Goal: Navigation & Orientation: Find specific page/section

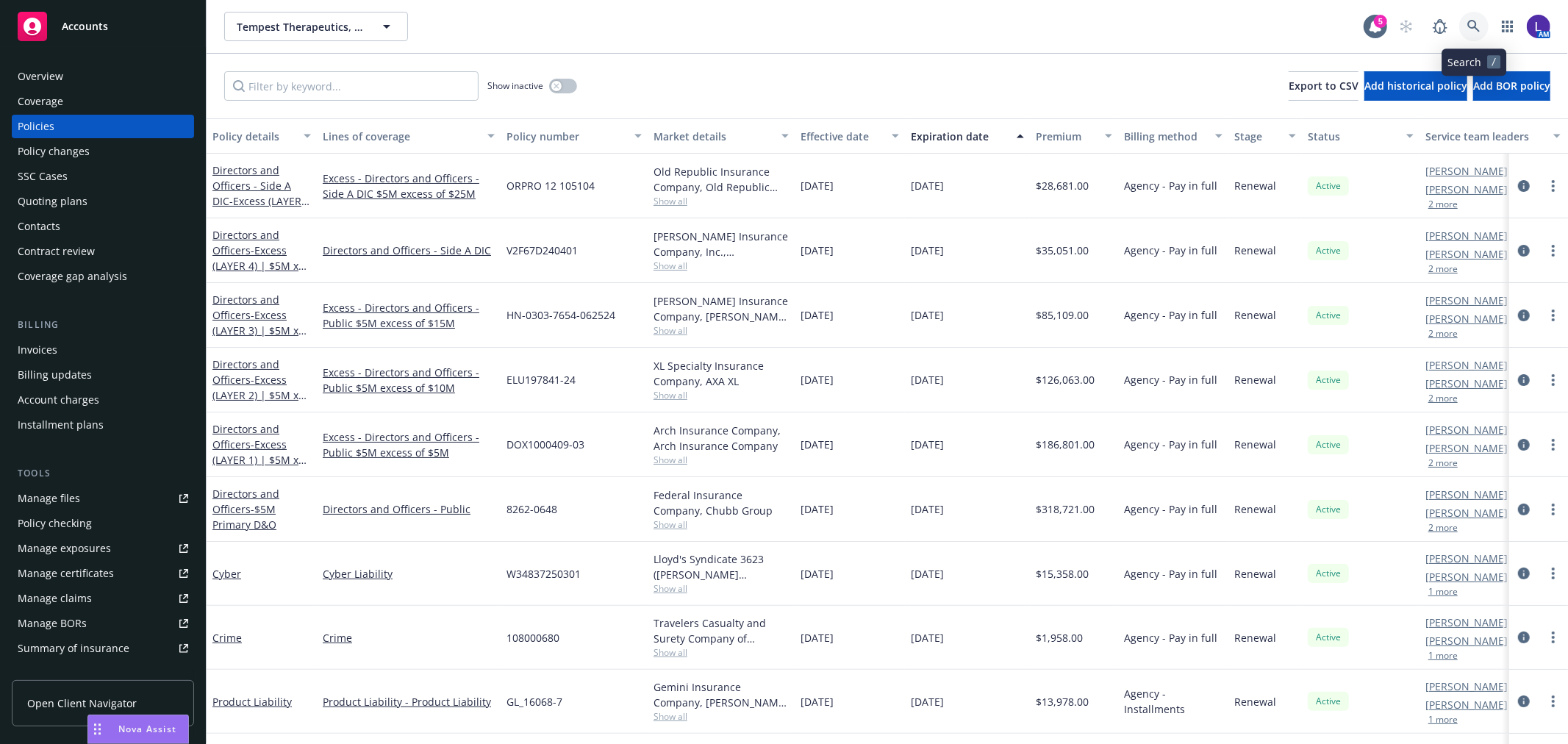
click at [1468, 29] on icon at bounding box center [1474, 26] width 13 height 14
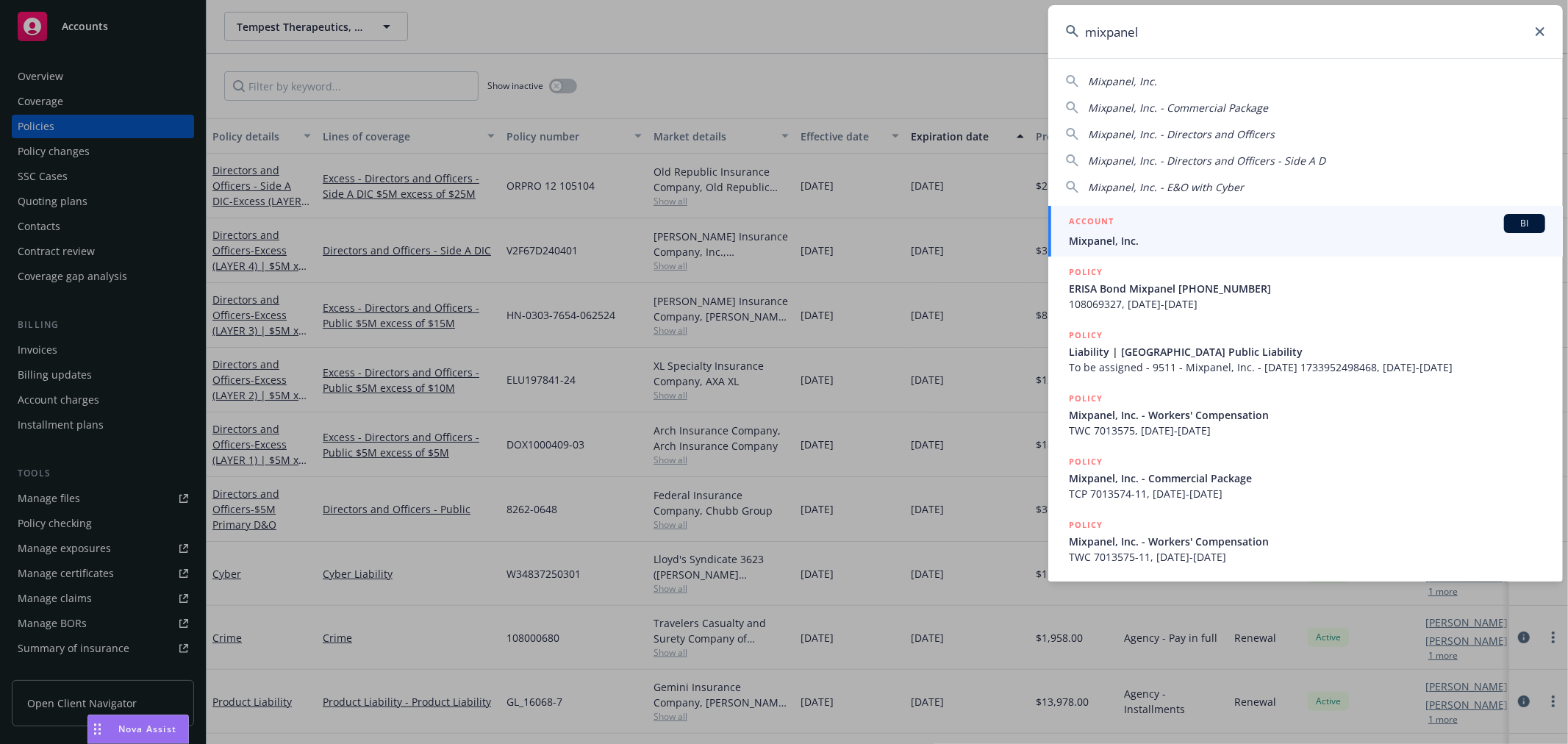
type input "mixpanel"
click at [1145, 250] on link "ACCOUNT BI Mixpanel, Inc." at bounding box center [1306, 231] width 514 height 51
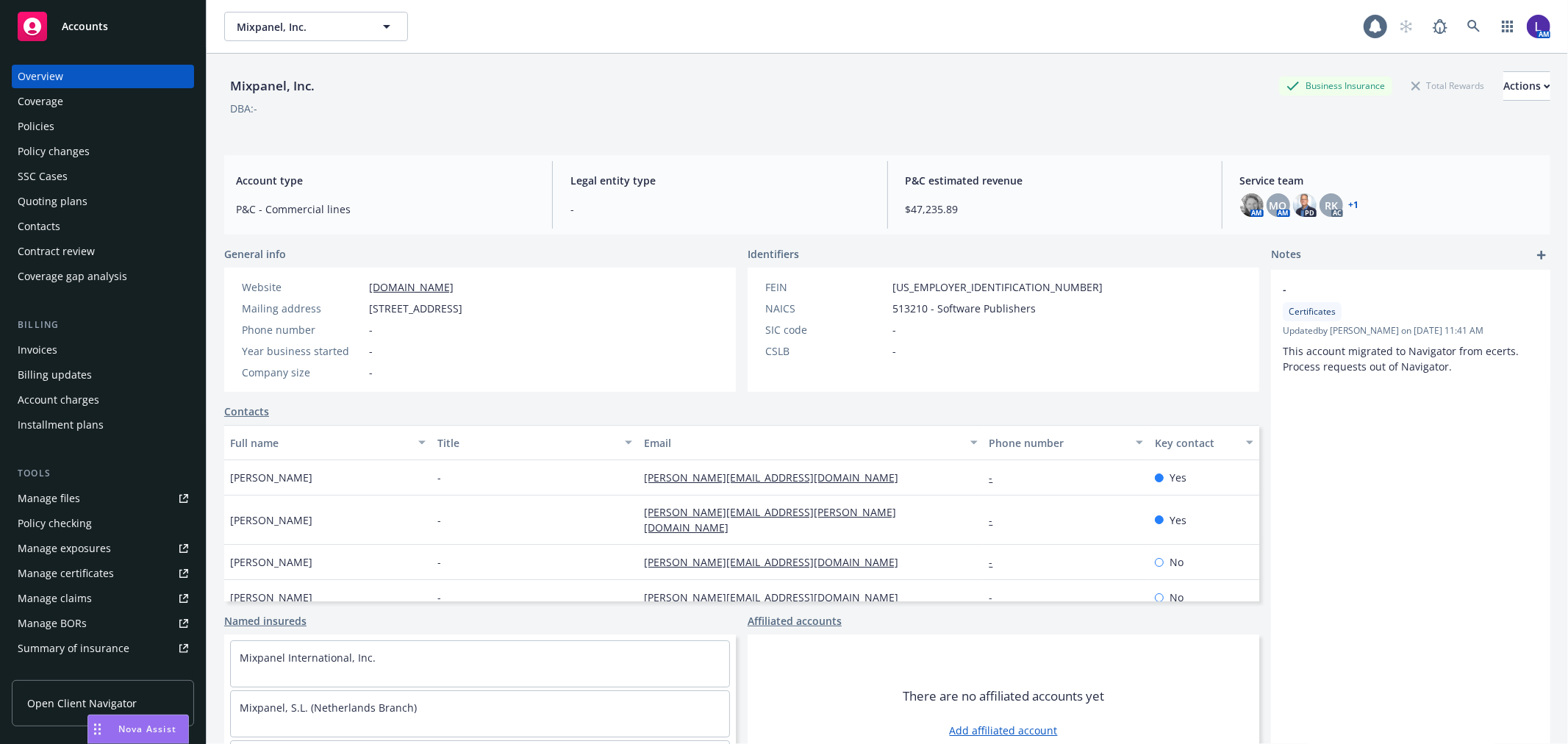
click at [72, 130] on div "Policies" at bounding box center [103, 126] width 170 height 23
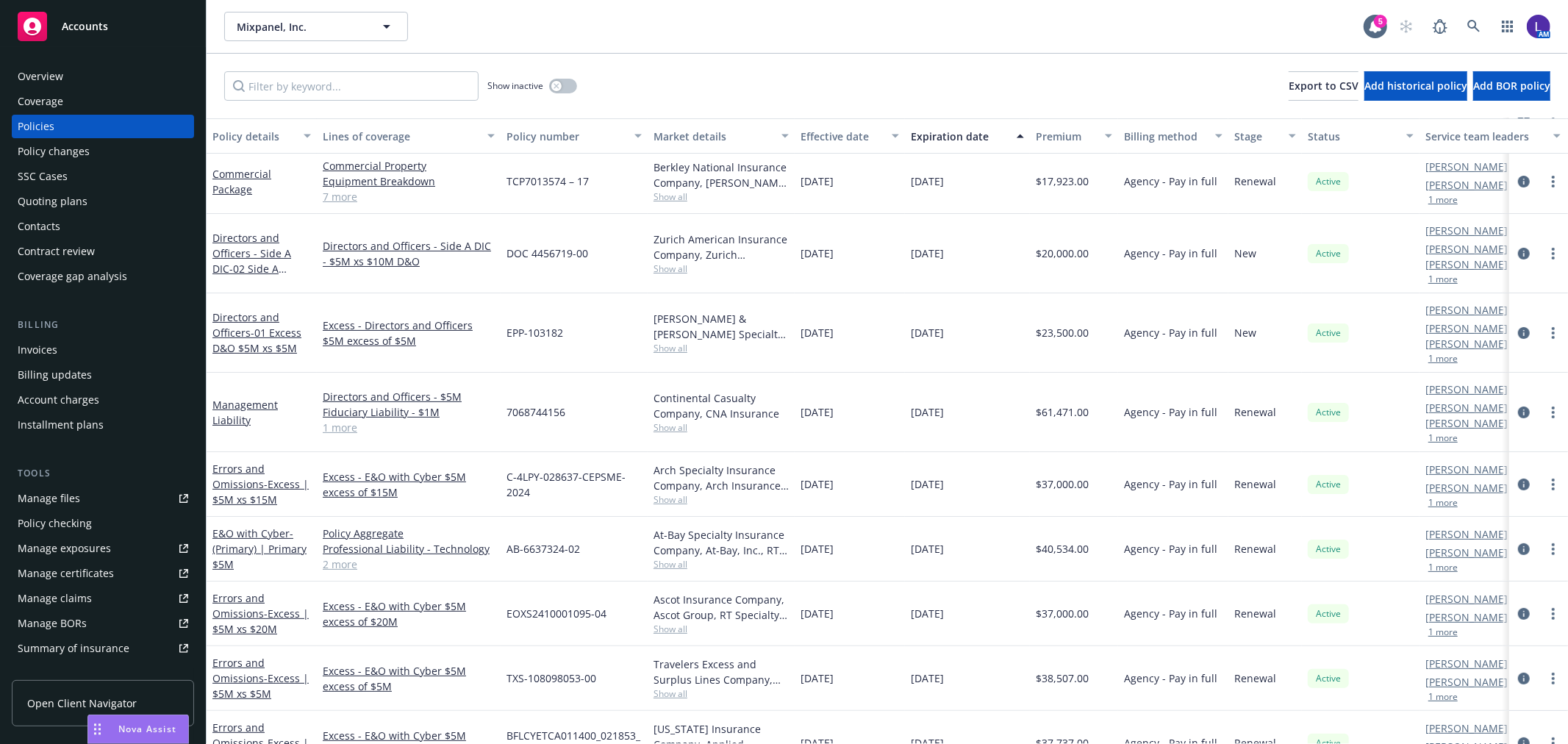
scroll to position [304, 0]
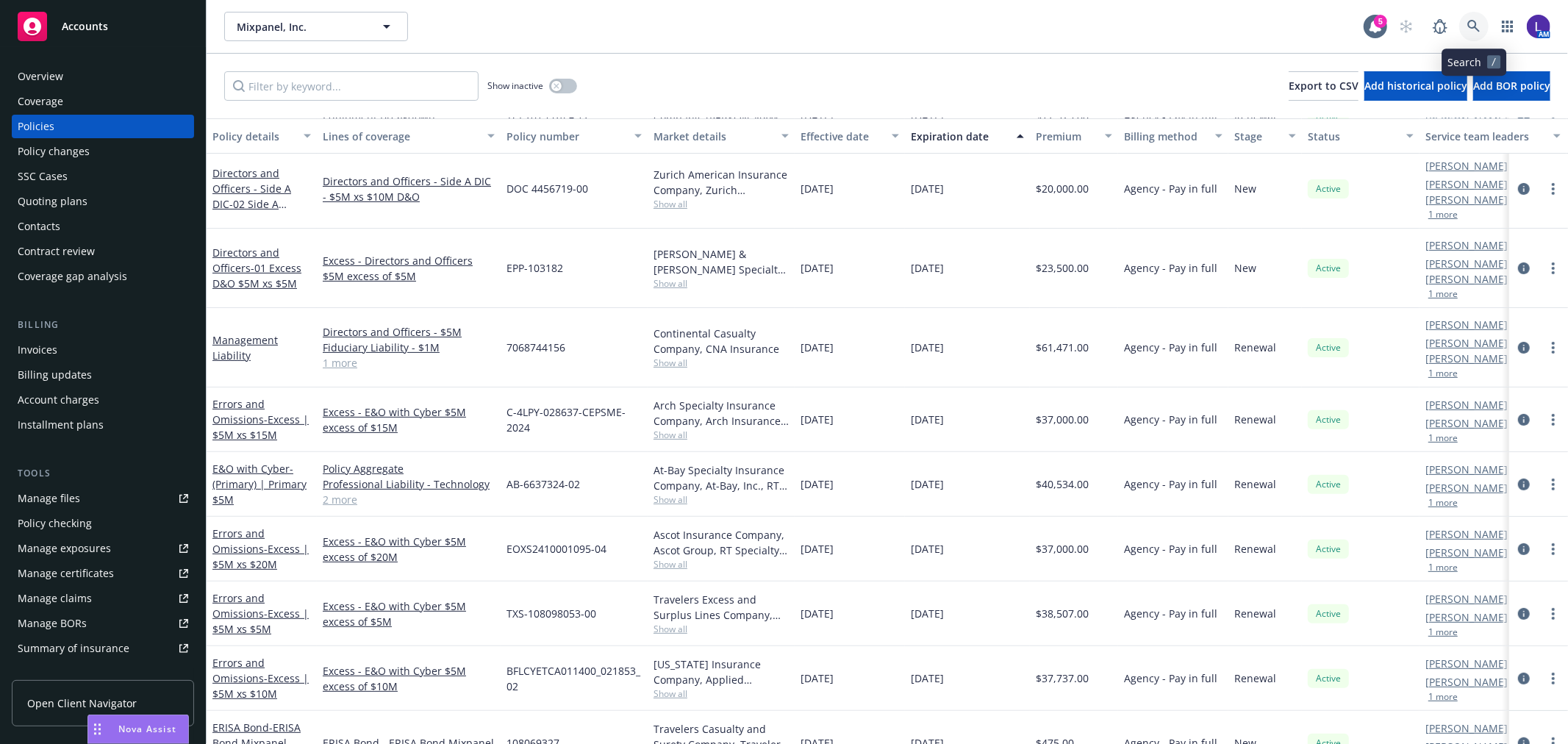
click at [1474, 24] on icon at bounding box center [1474, 26] width 13 height 14
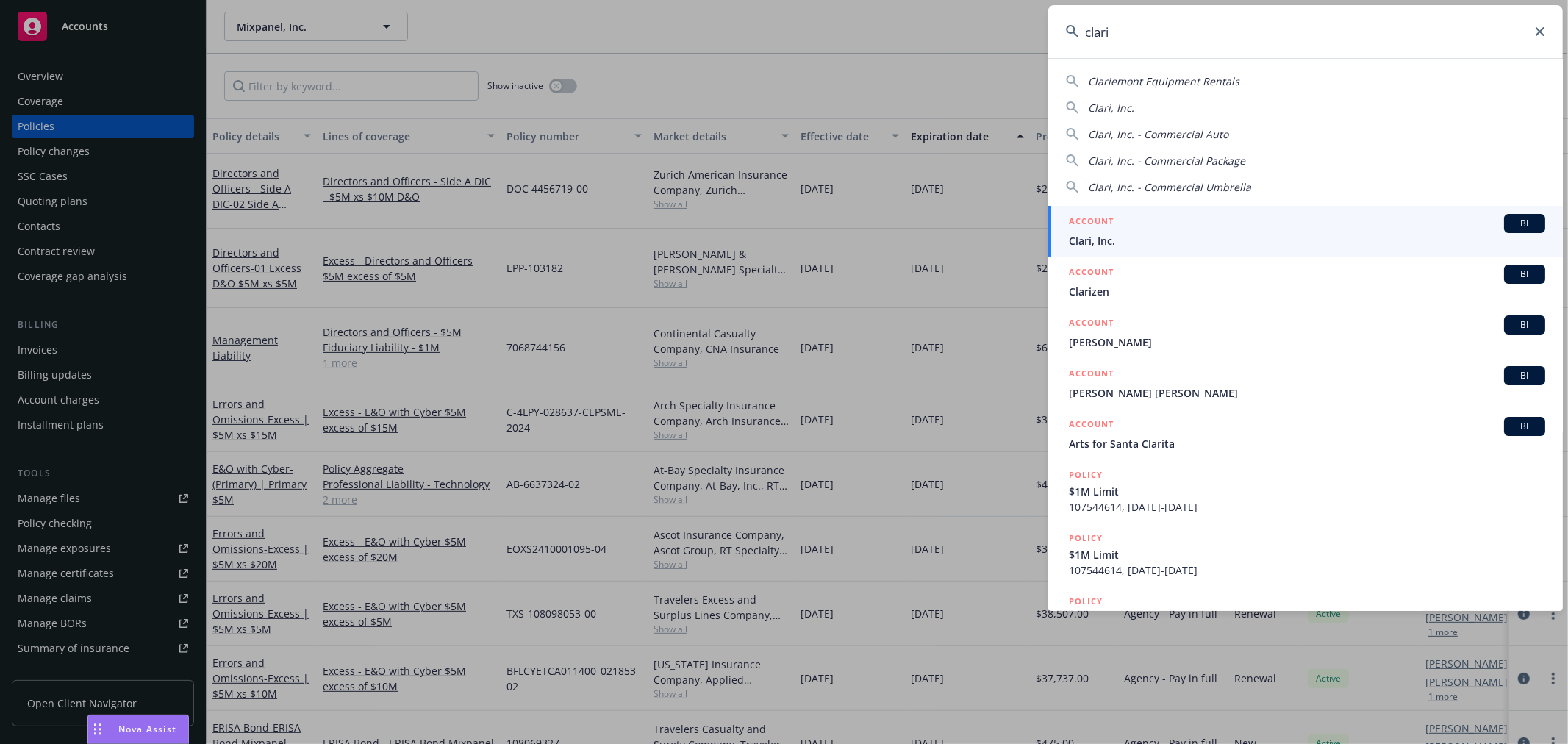
type input "clari"
click at [1195, 226] on div "ACCOUNT BI" at bounding box center [1306, 223] width 476 height 19
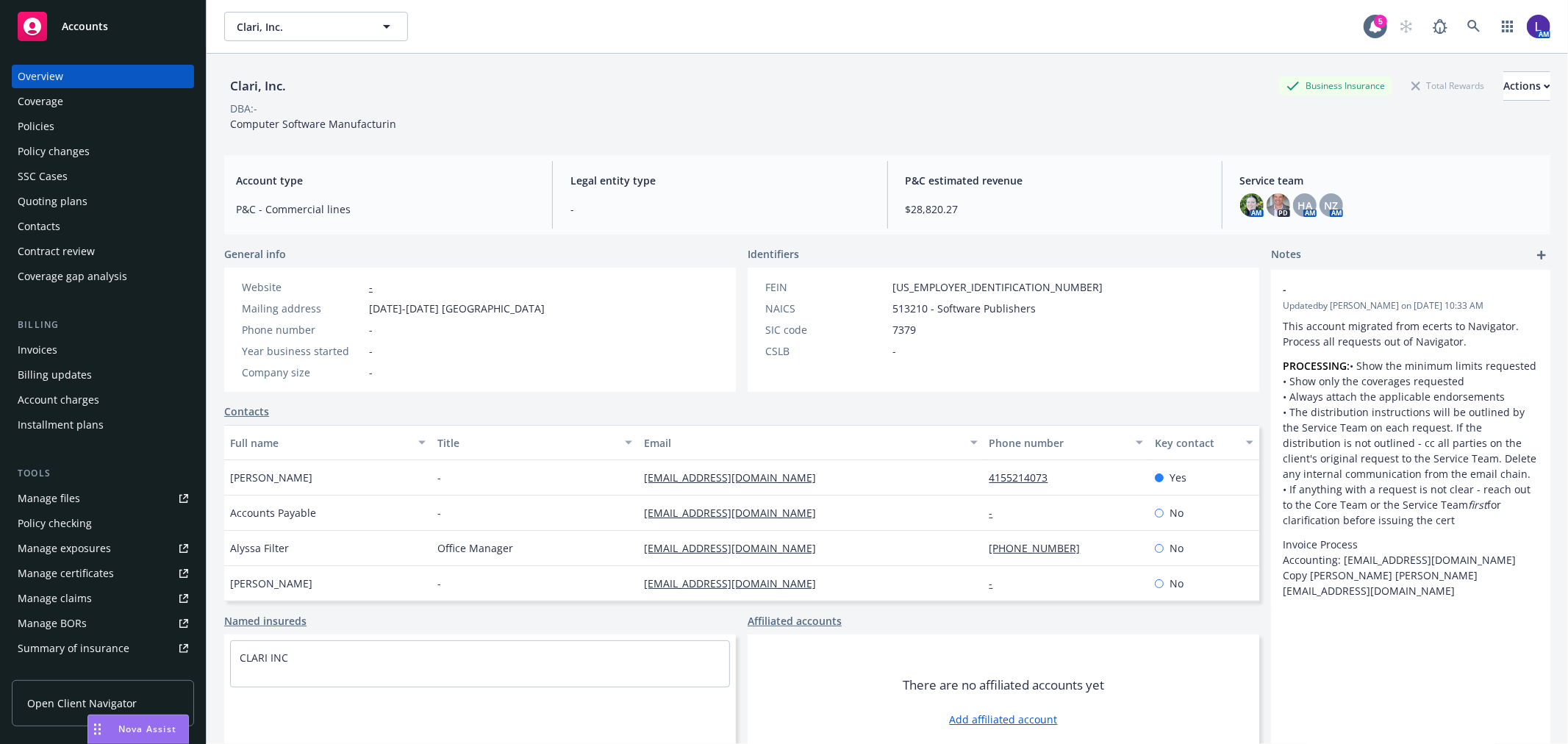
click at [64, 119] on div "Policies" at bounding box center [103, 126] width 170 height 23
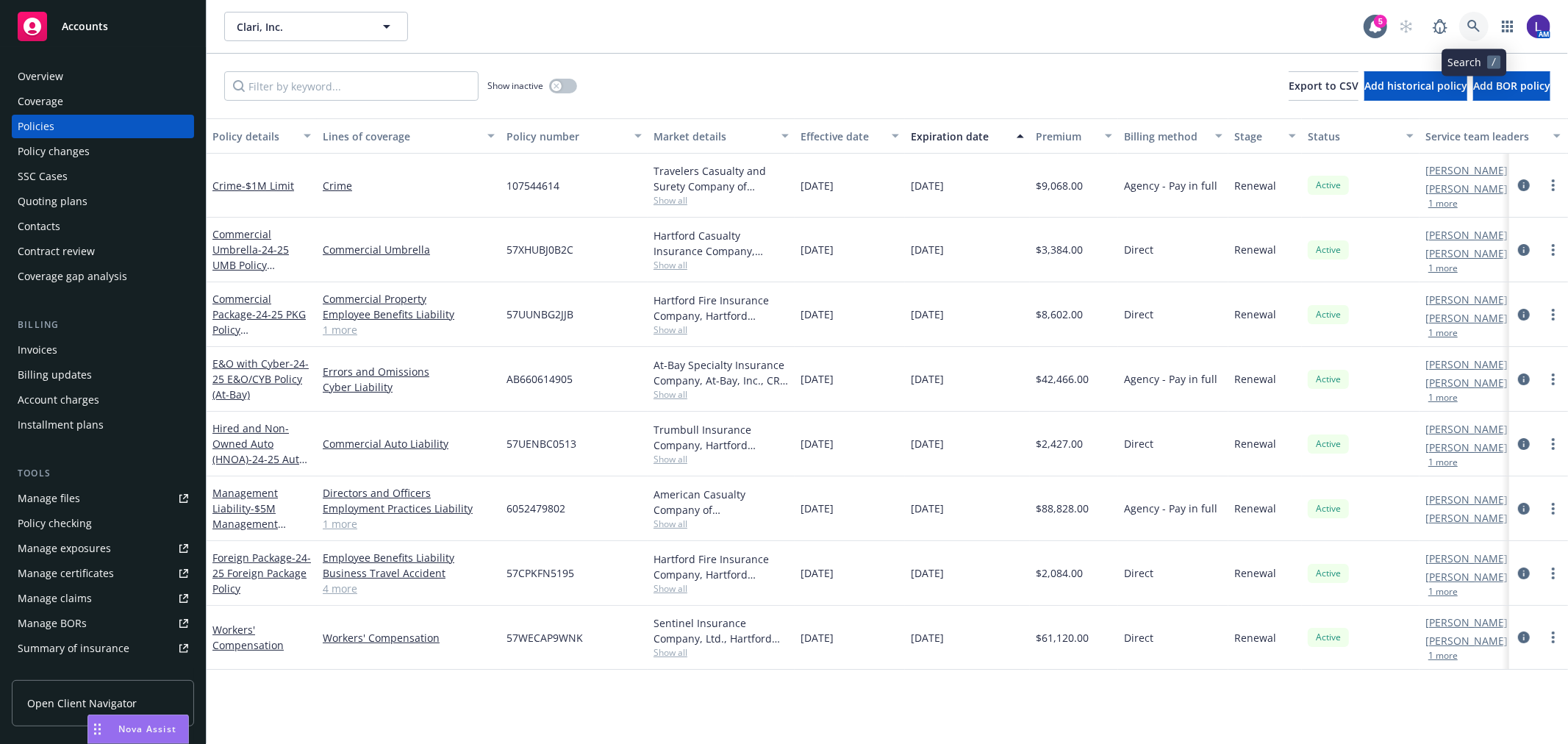
click at [1476, 26] on icon at bounding box center [1474, 26] width 13 height 14
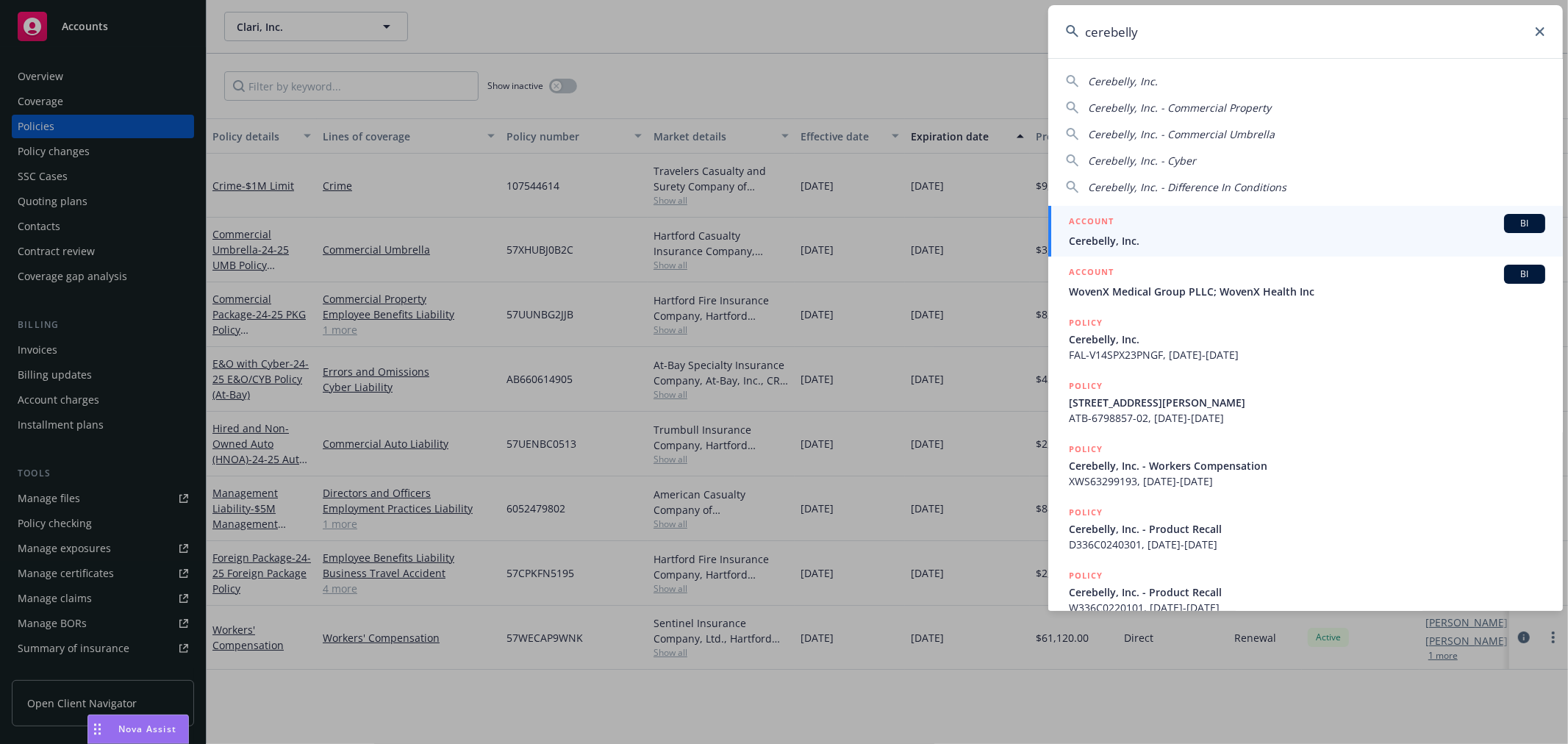
type input "cerebelly"
click at [1121, 242] on span "Cerebelly, Inc." at bounding box center [1306, 241] width 476 height 16
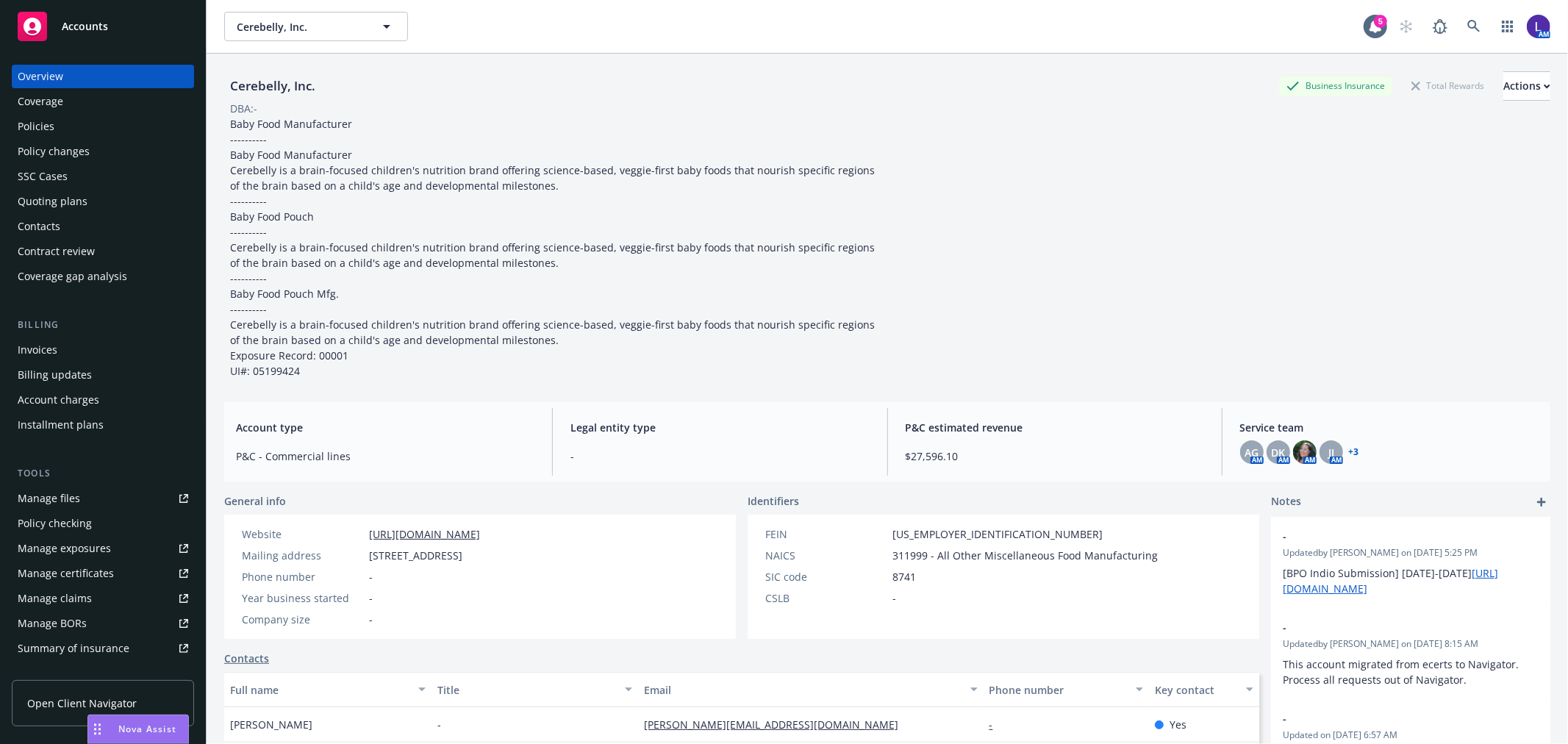
click at [57, 128] on div "Policies" at bounding box center [103, 126] width 170 height 23
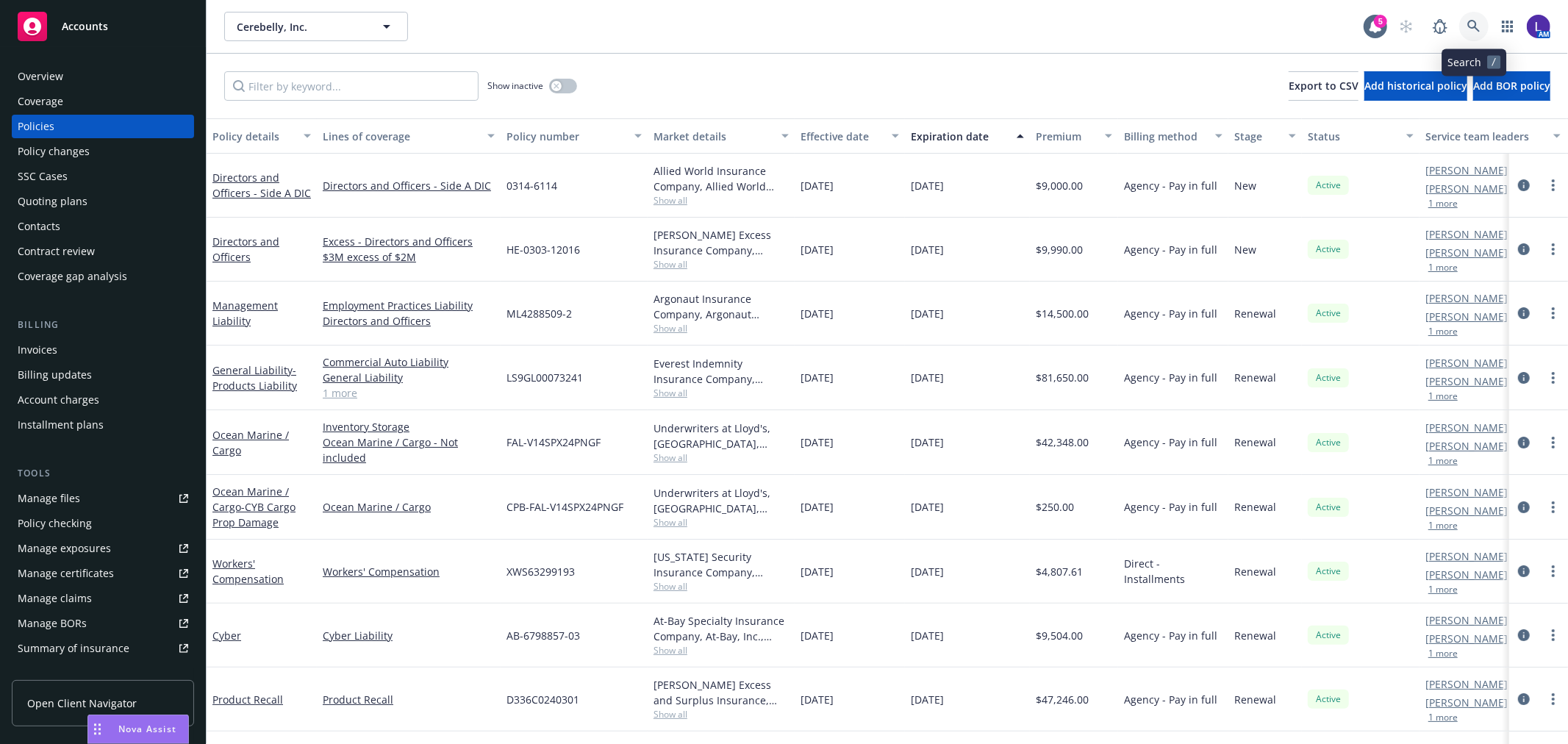
click at [1469, 26] on icon at bounding box center [1474, 26] width 13 height 13
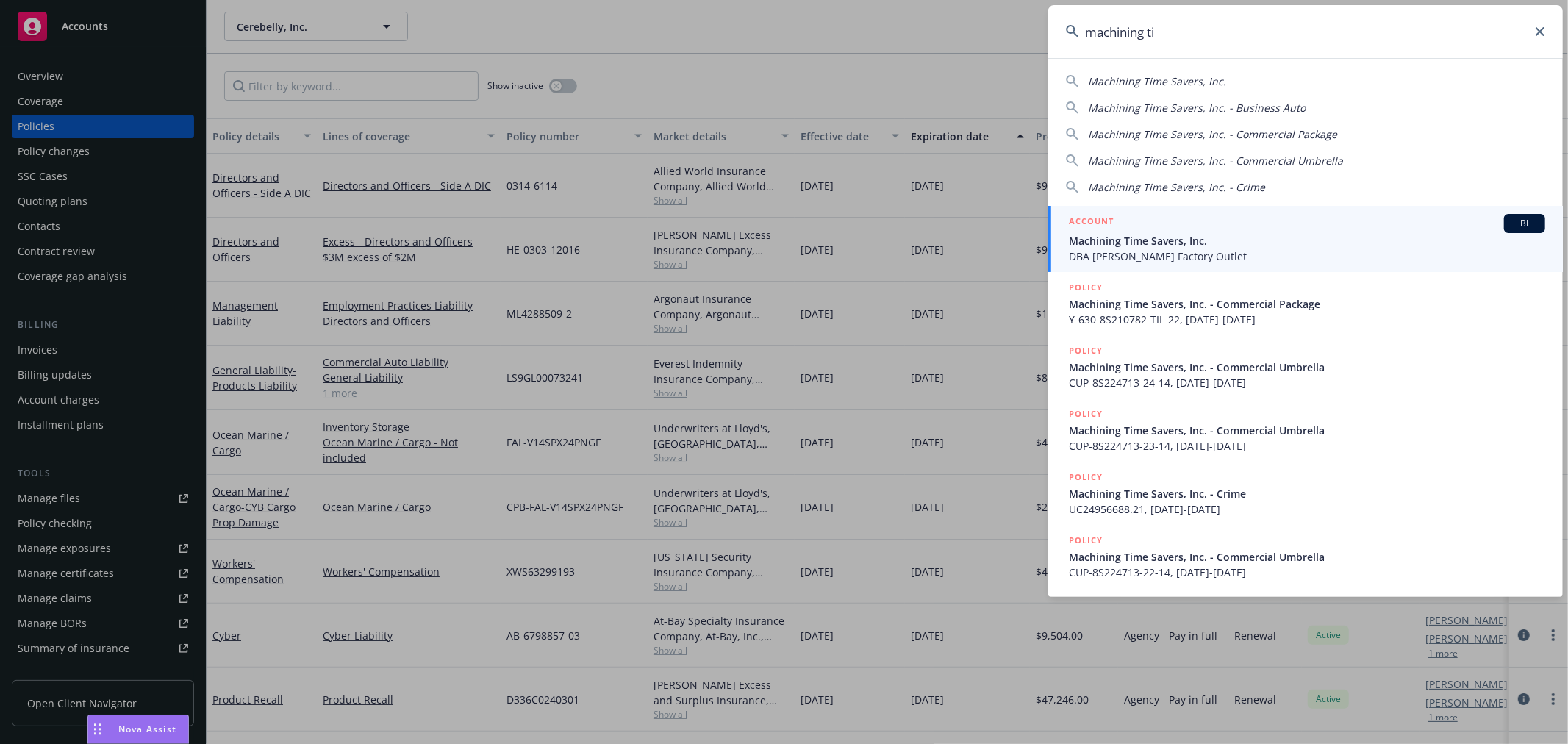
type input "machining ti"
click at [1192, 220] on div "ACCOUNT BI" at bounding box center [1306, 223] width 476 height 19
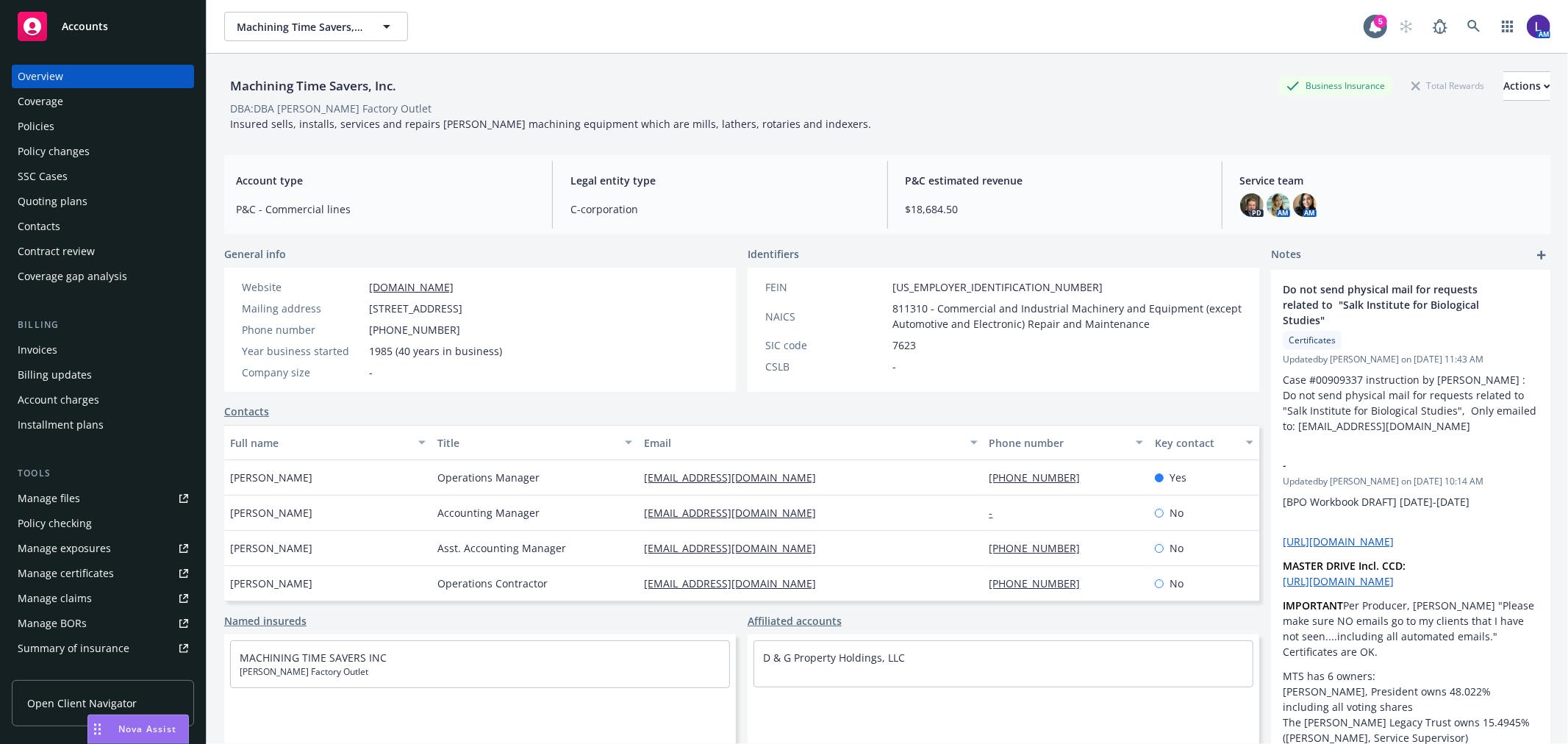
click at [53, 125] on div "Policies" at bounding box center [36, 126] width 37 height 23
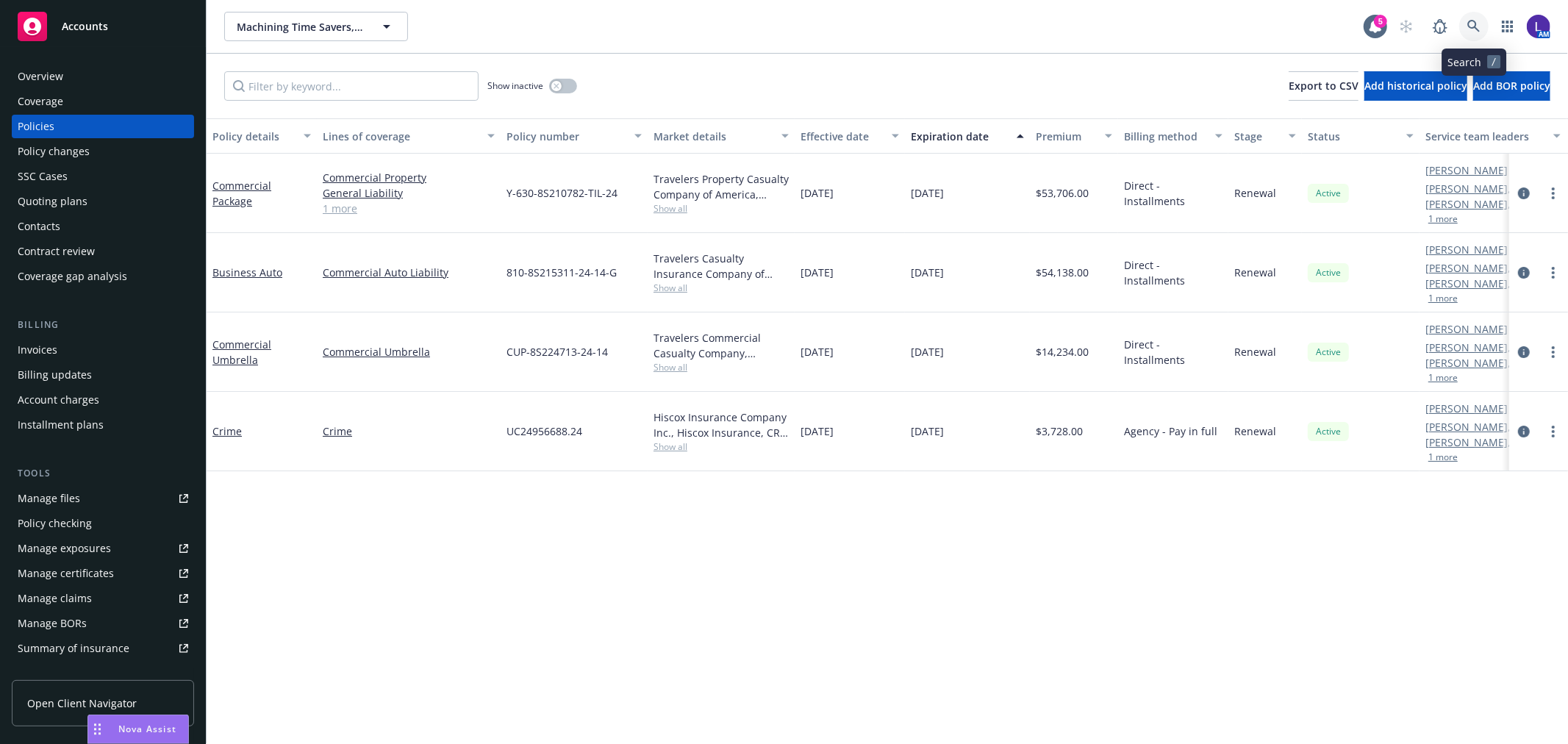
click at [1468, 19] on link at bounding box center [1474, 26] width 29 height 29
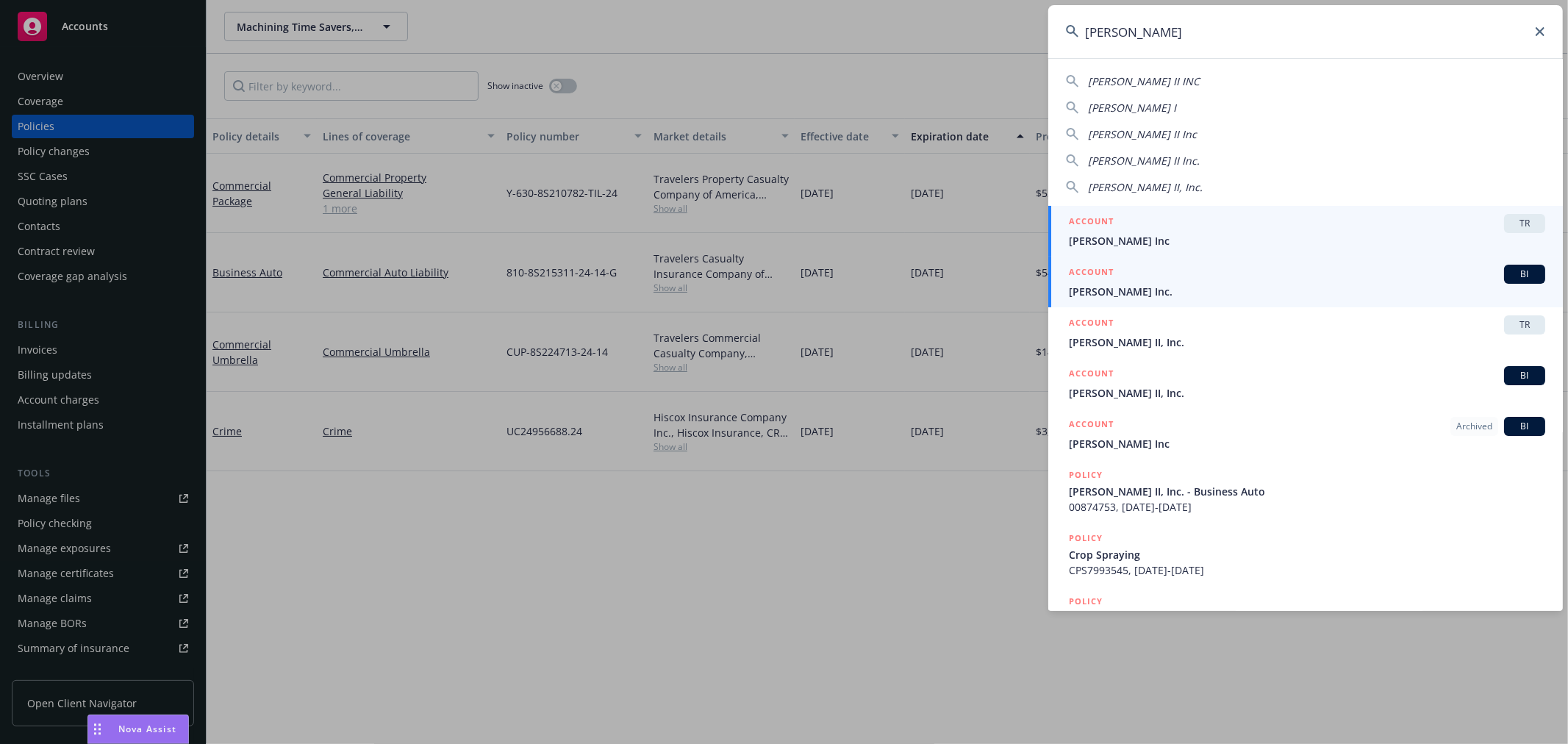
type input "[PERSON_NAME]"
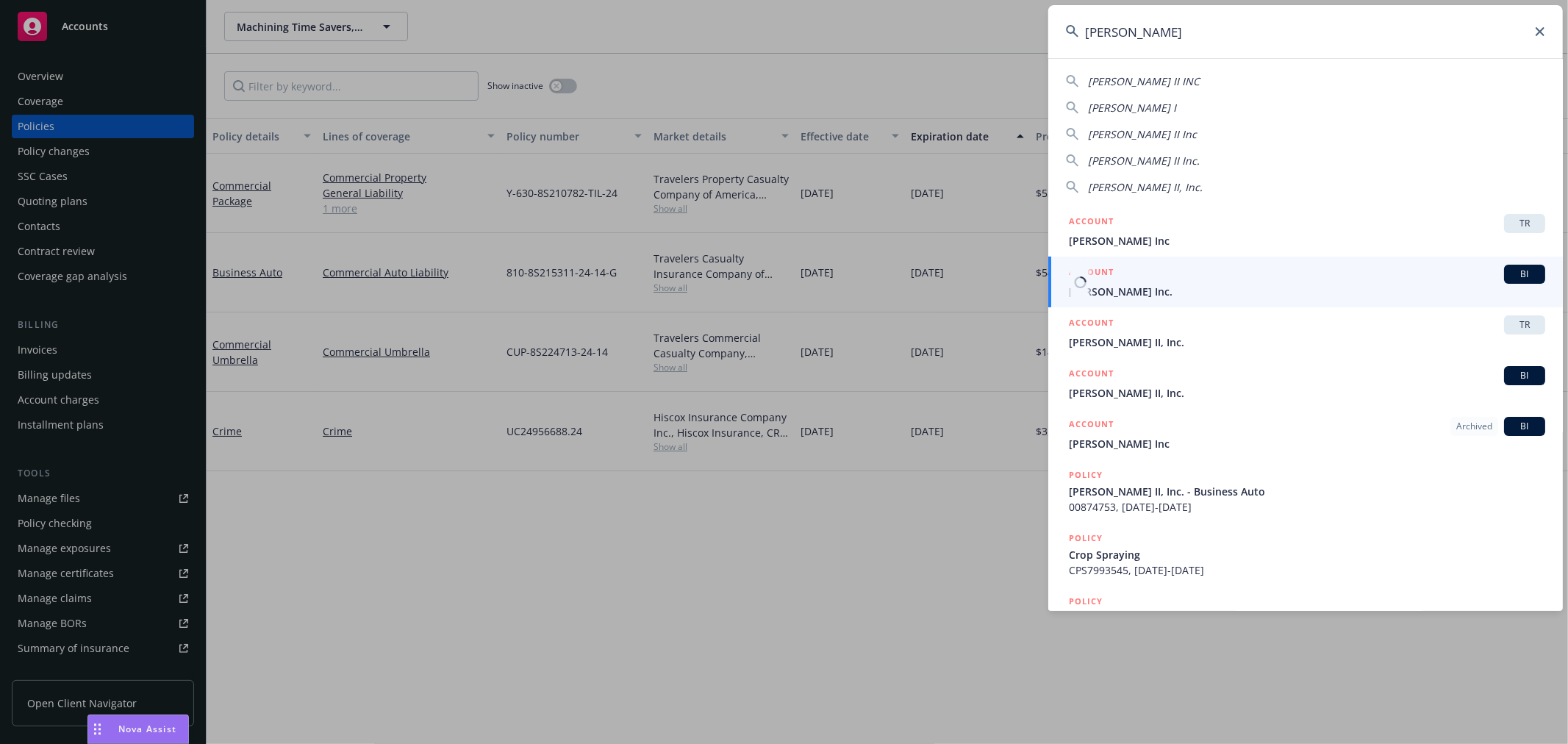
click at [1129, 289] on span "[PERSON_NAME] Inc." at bounding box center [1306, 291] width 476 height 16
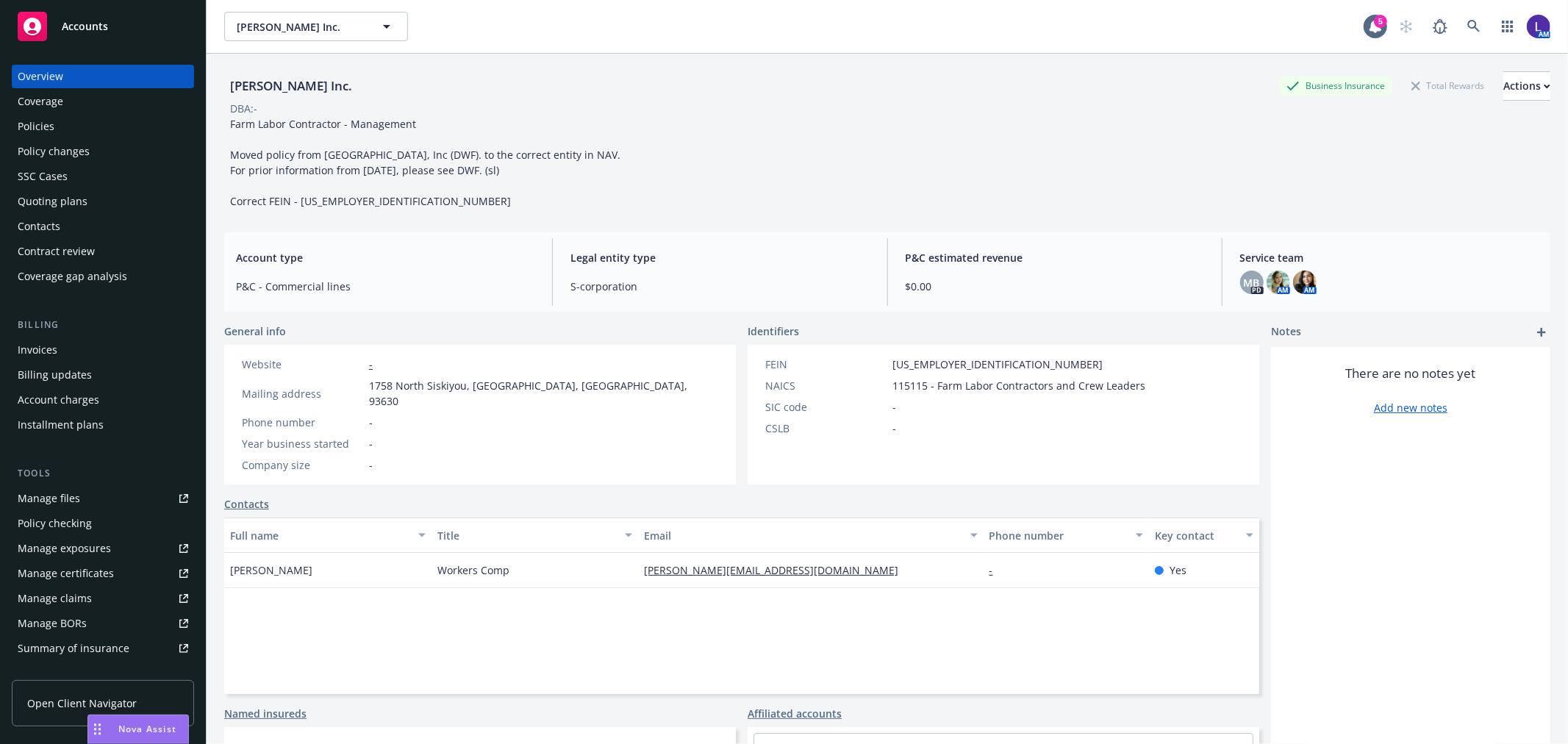
click at [34, 123] on div "Policies" at bounding box center [36, 126] width 37 height 23
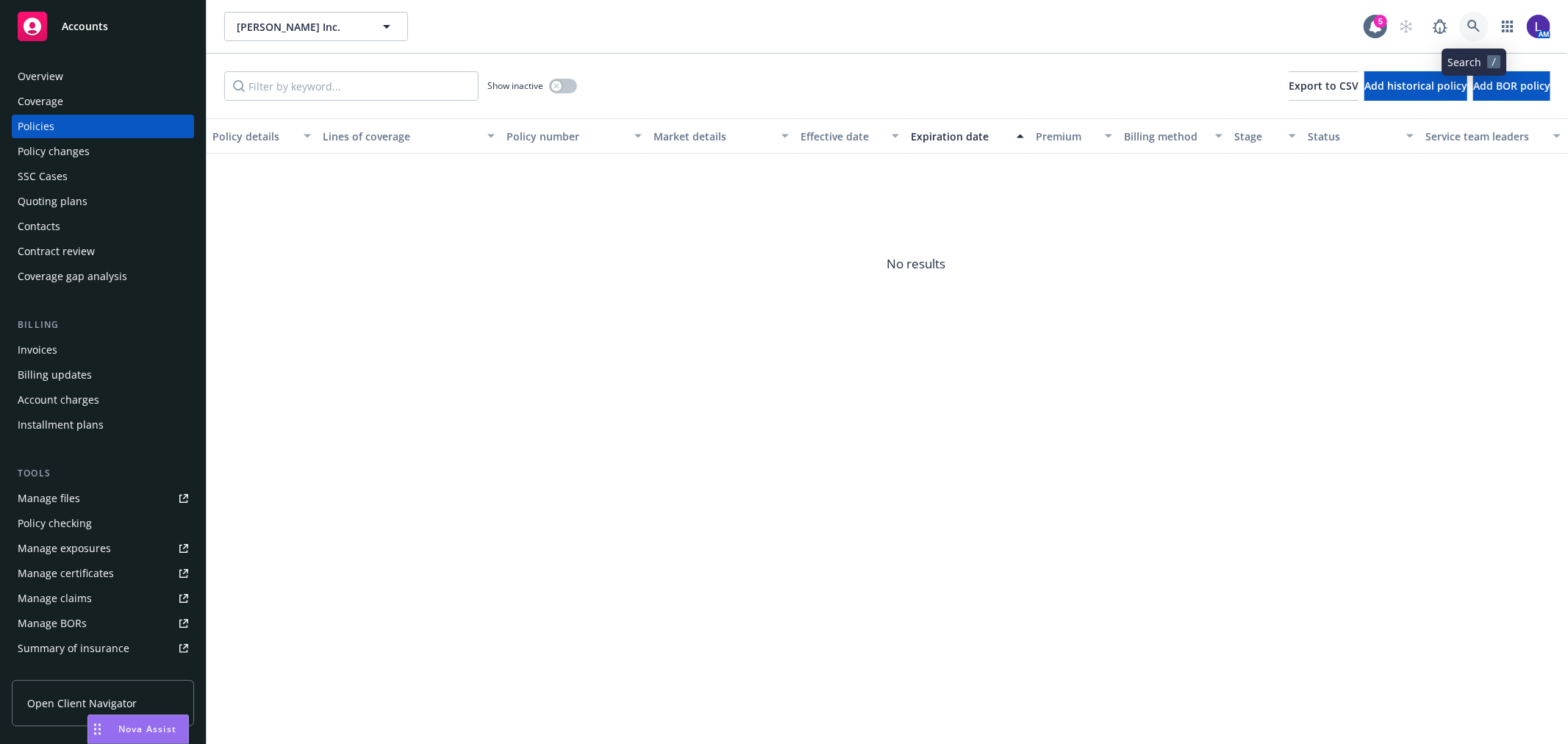
click at [1473, 20] on icon at bounding box center [1474, 26] width 13 height 13
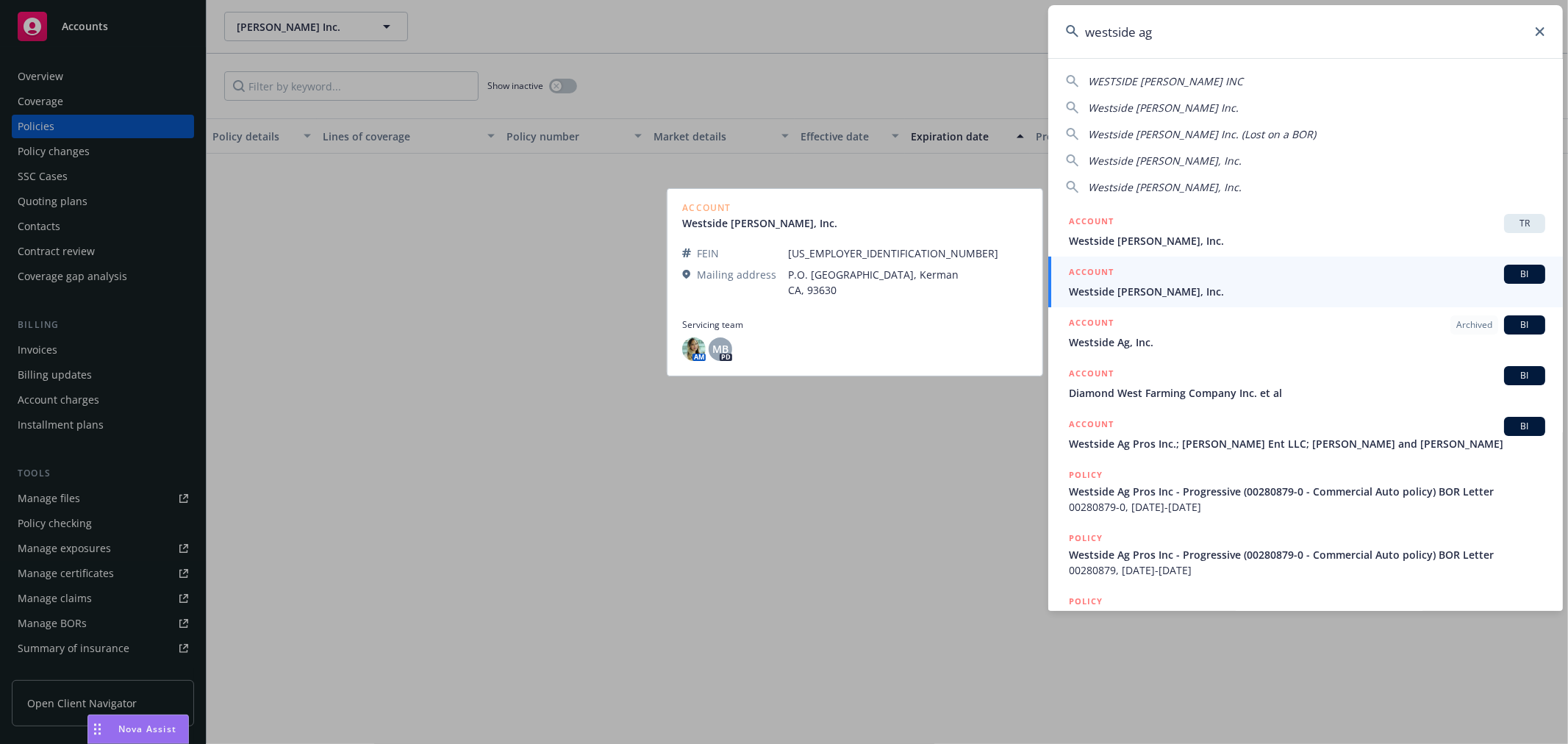
type input "westside ag"
click at [1133, 288] on span "Westside [PERSON_NAME], Inc." at bounding box center [1306, 291] width 476 height 16
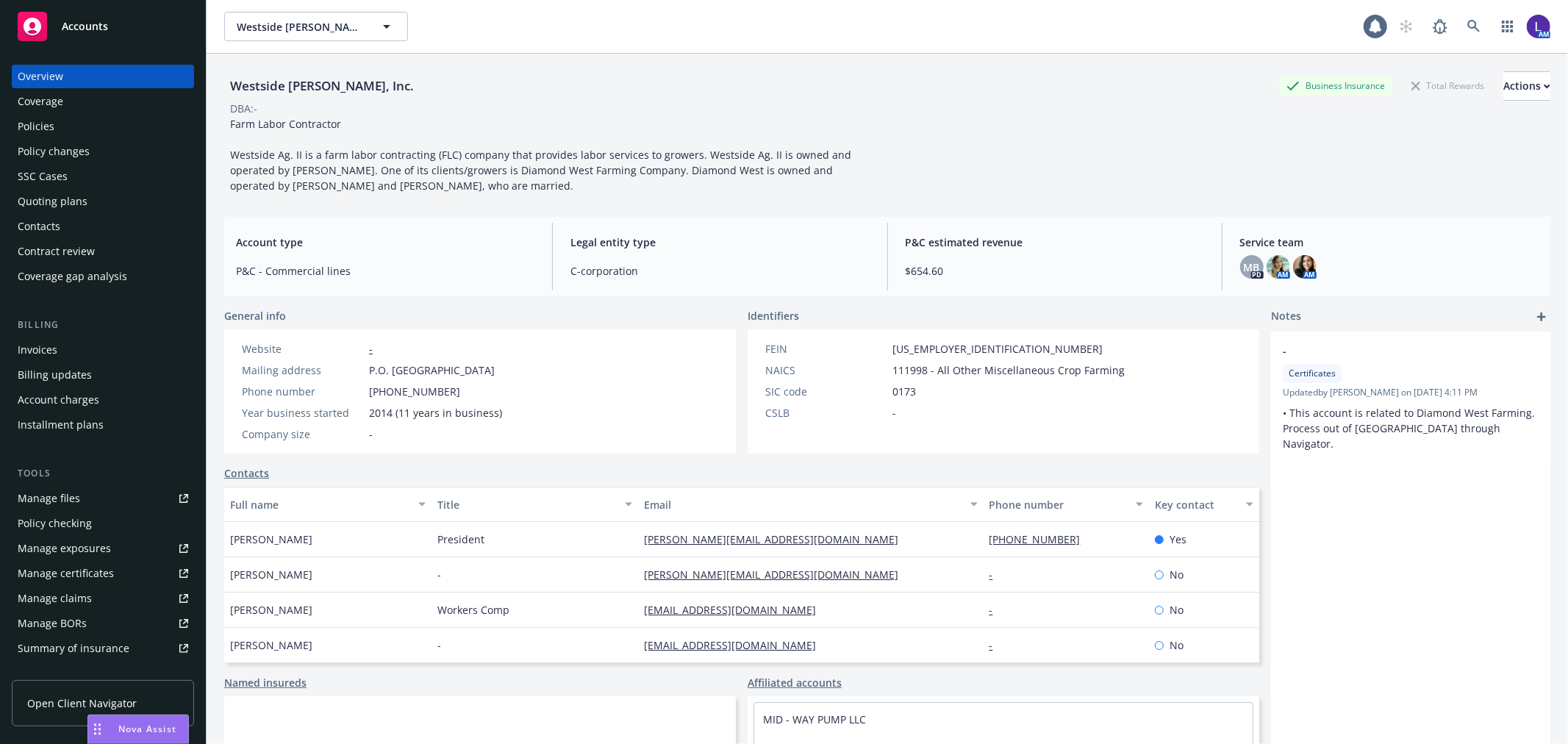
click at [79, 129] on div "Policies" at bounding box center [103, 126] width 170 height 23
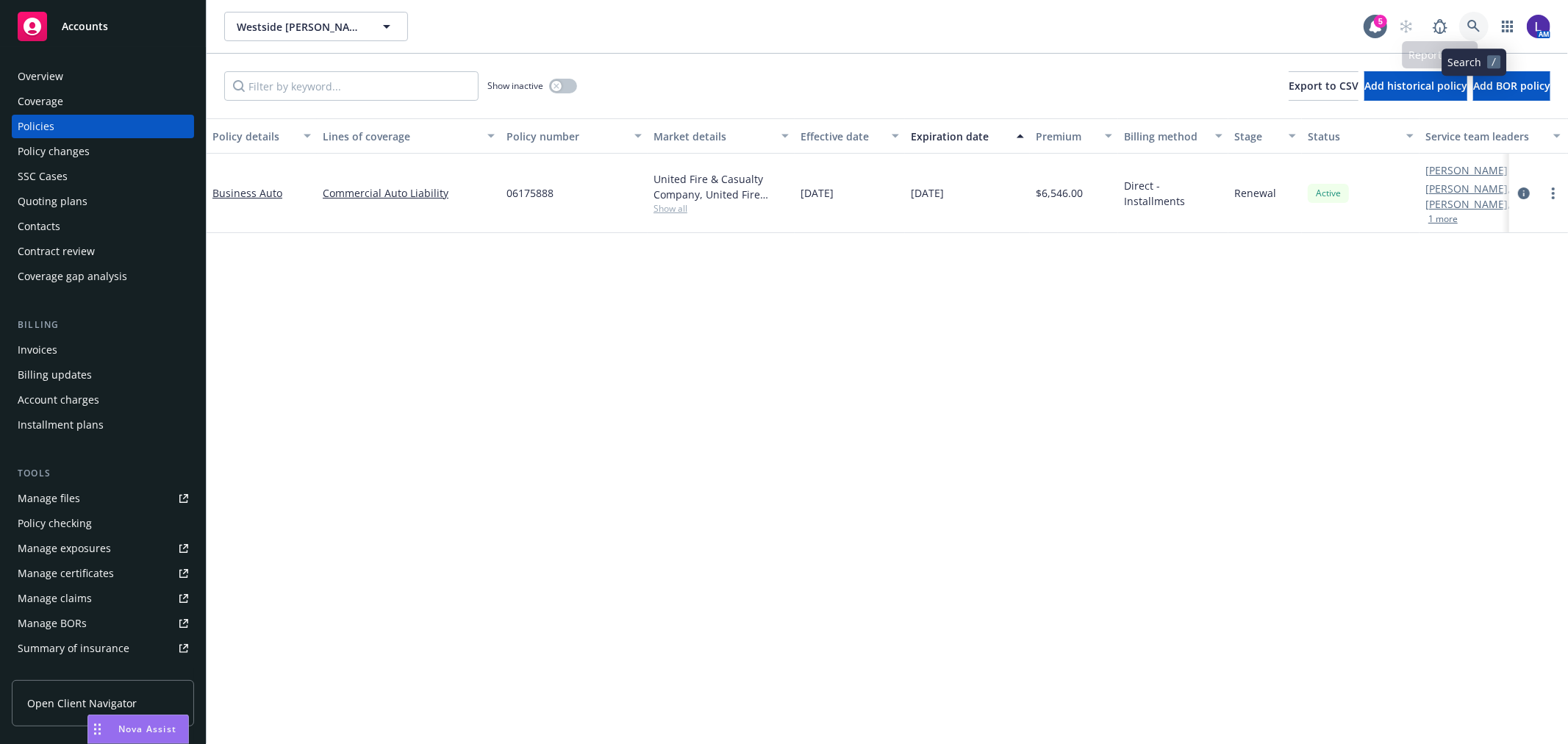
click at [1465, 26] on link at bounding box center [1474, 26] width 29 height 29
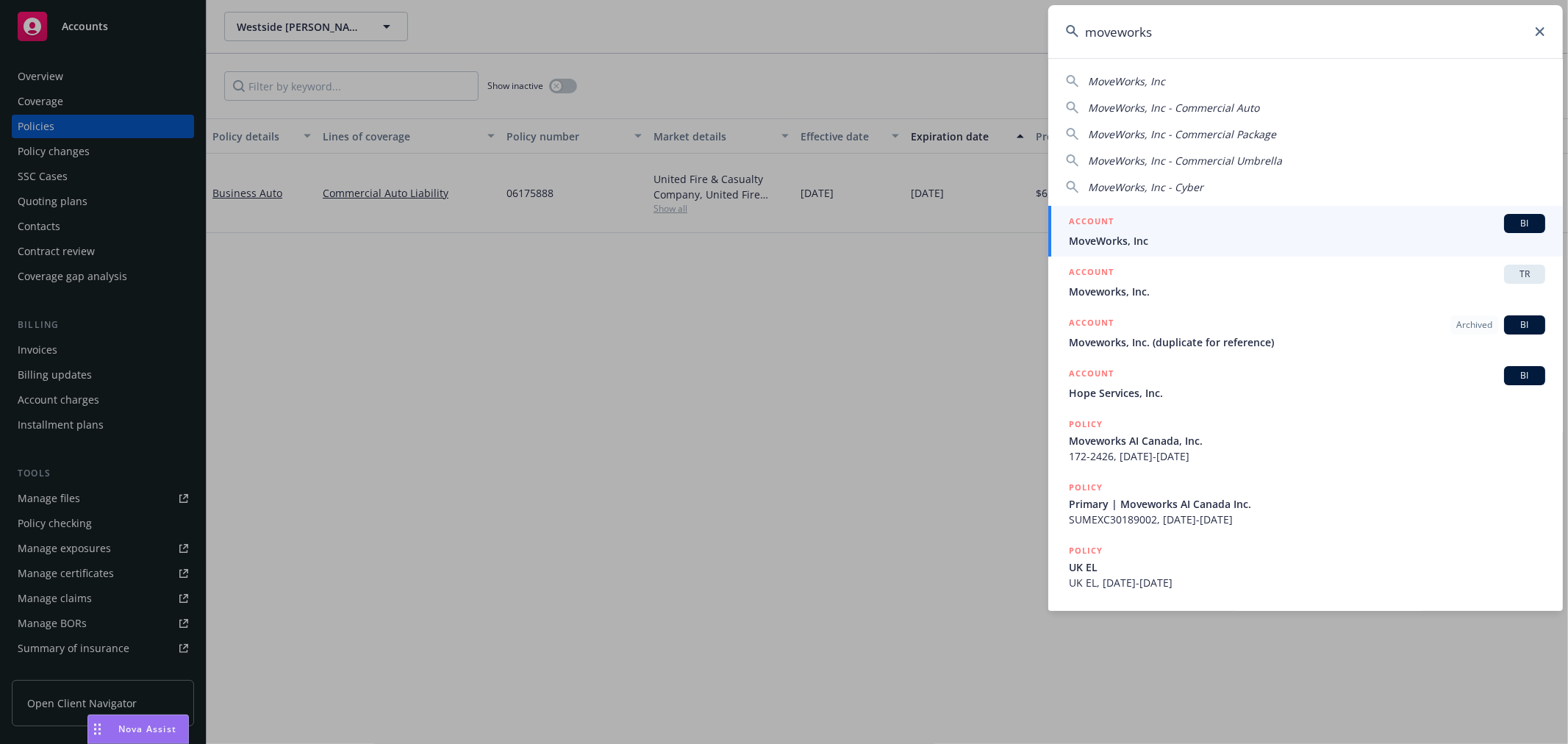
type input "moveworks"
click at [1127, 230] on div "ACCOUNT BI" at bounding box center [1306, 223] width 476 height 19
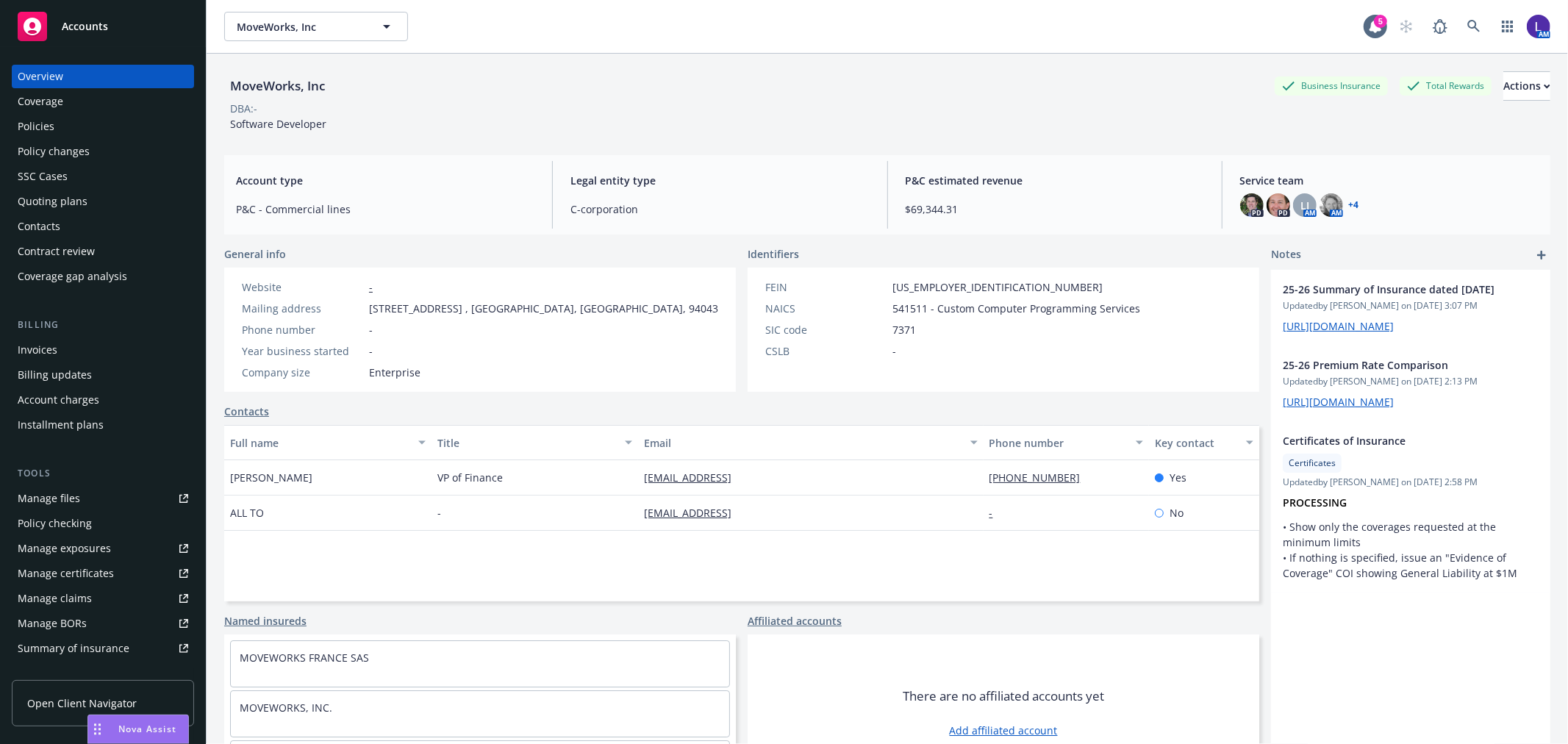
click at [27, 122] on div "Policies" at bounding box center [36, 126] width 37 height 23
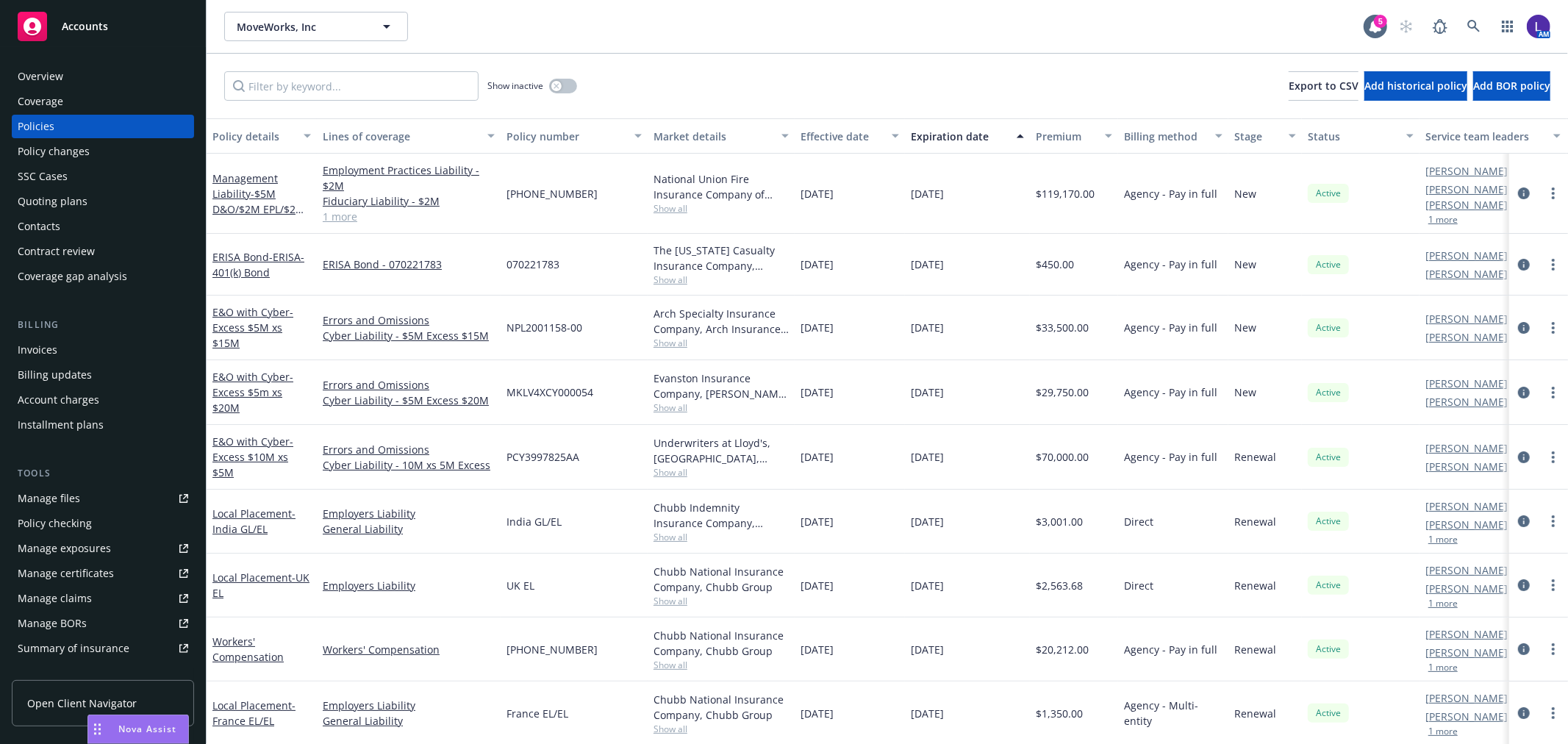
scroll to position [244, 0]
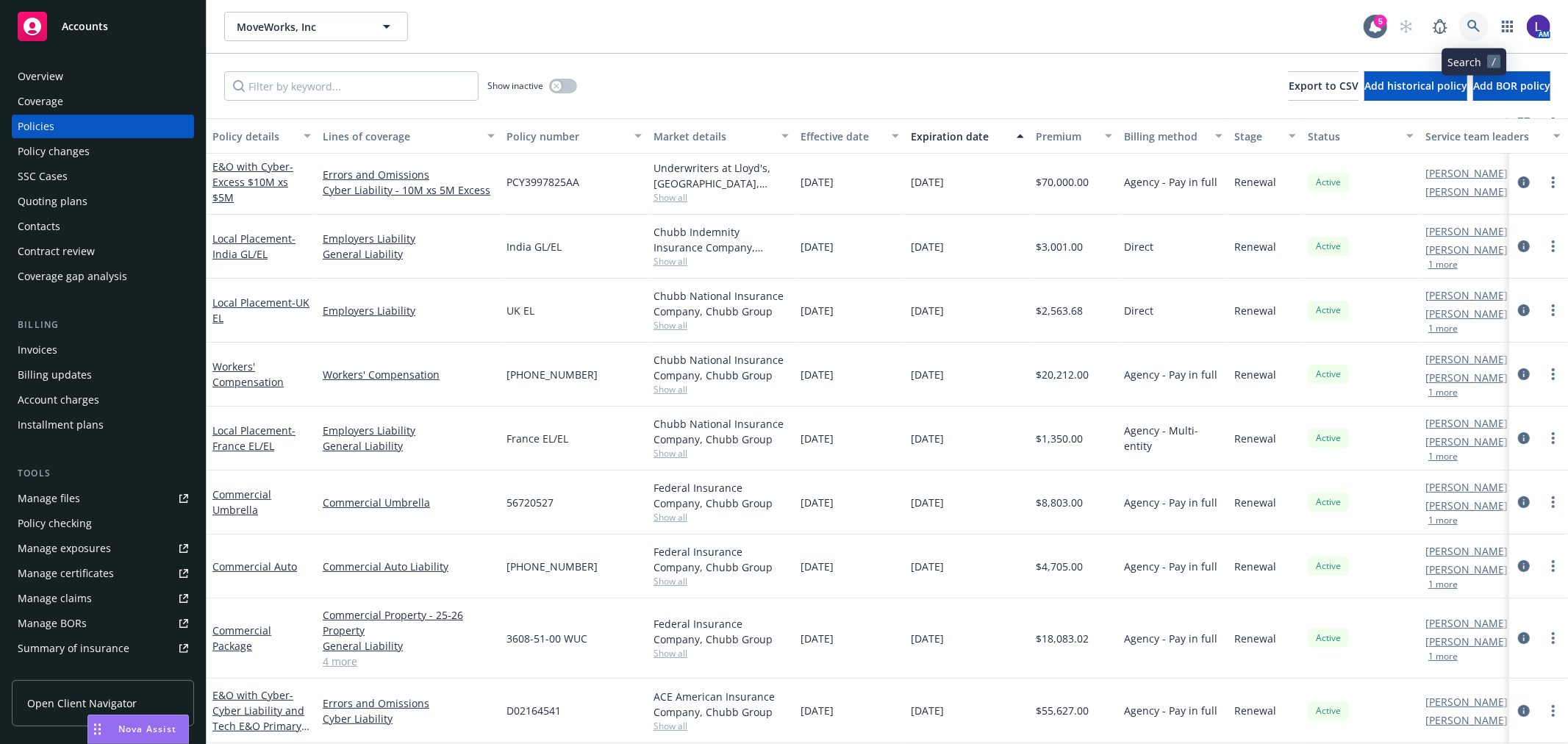
click at [1468, 27] on icon at bounding box center [1474, 26] width 13 height 14
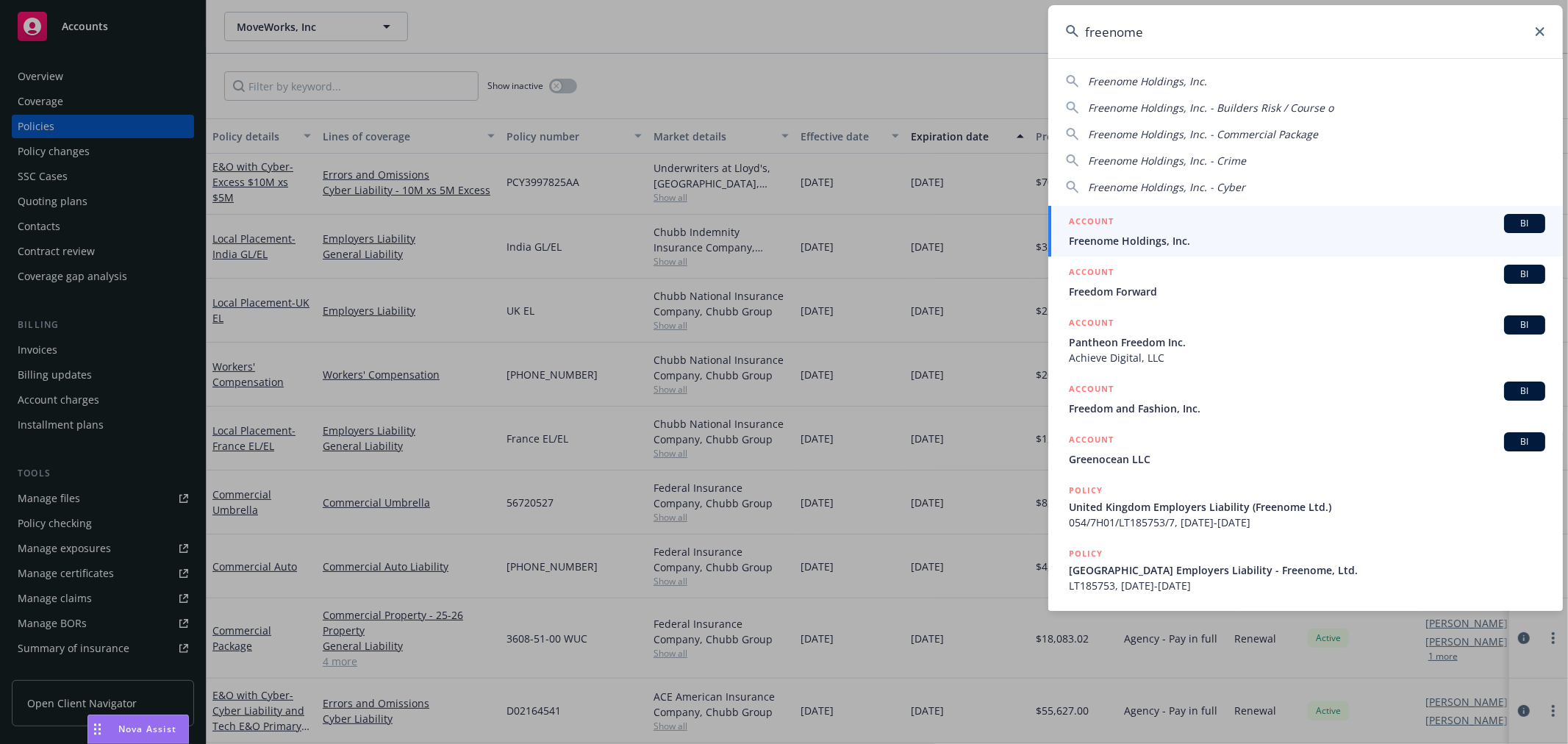
type input "freenome"
click at [1157, 224] on div "ACCOUNT BI" at bounding box center [1306, 223] width 476 height 19
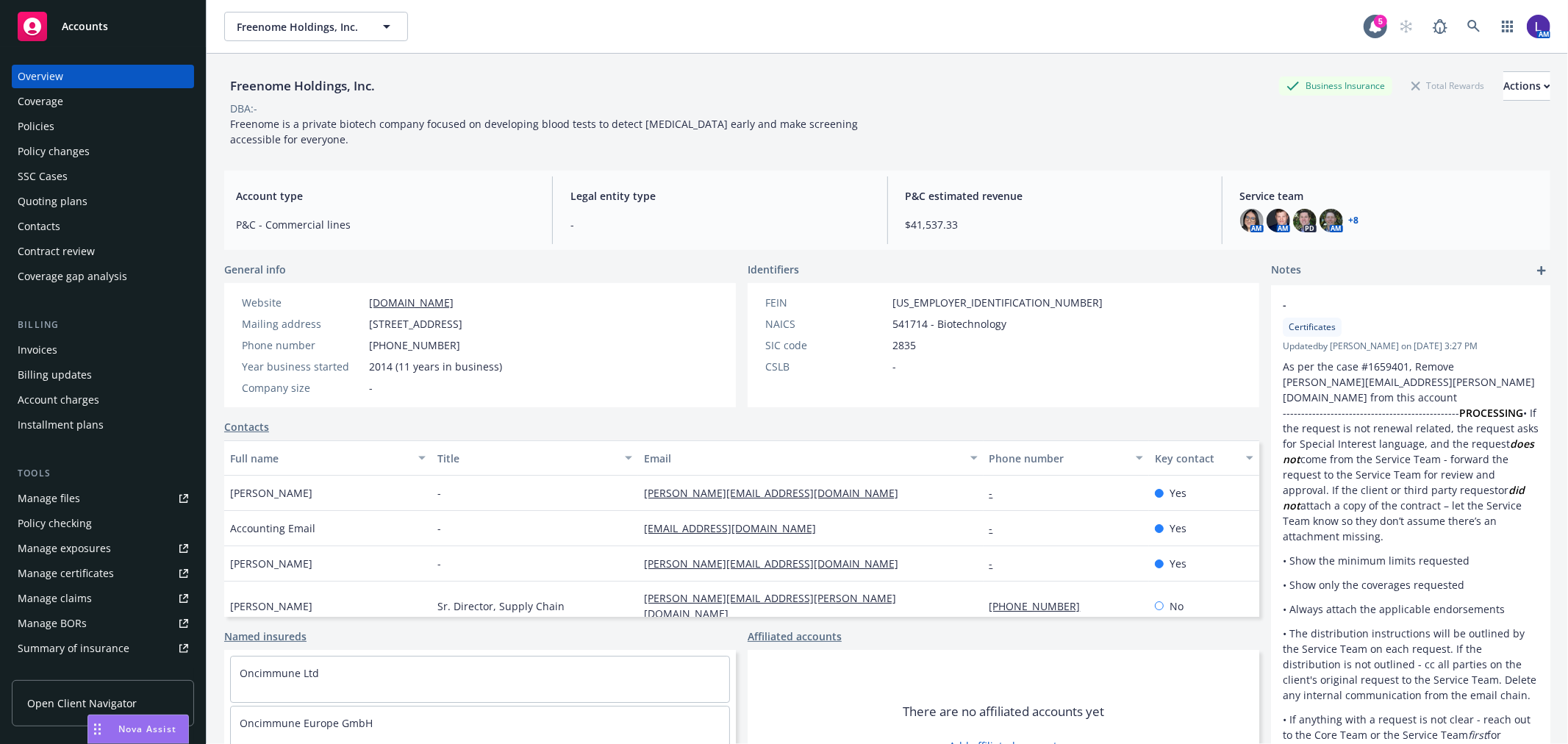
click at [43, 129] on div "Policies" at bounding box center [36, 126] width 37 height 23
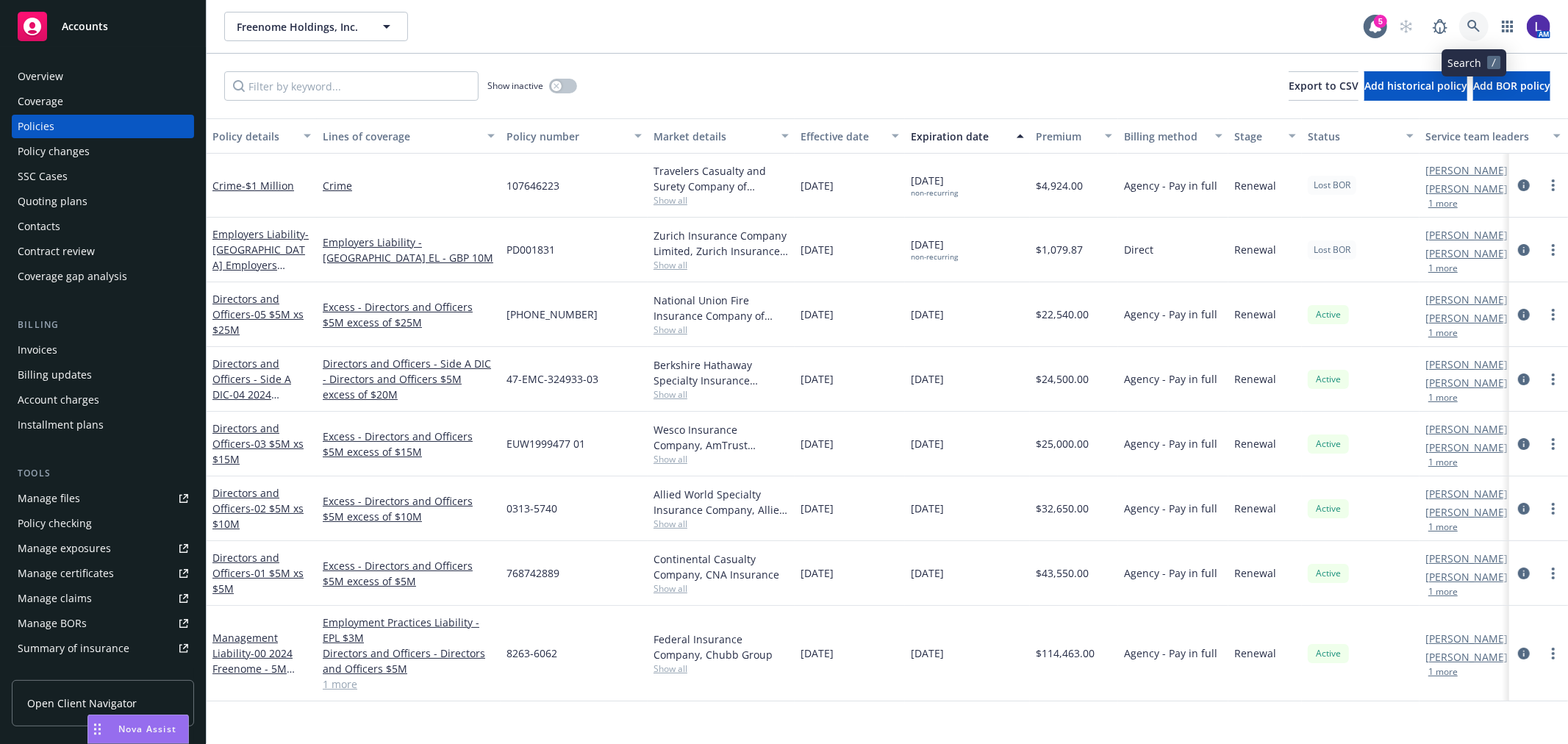
click at [1466, 24] on link at bounding box center [1474, 26] width 29 height 29
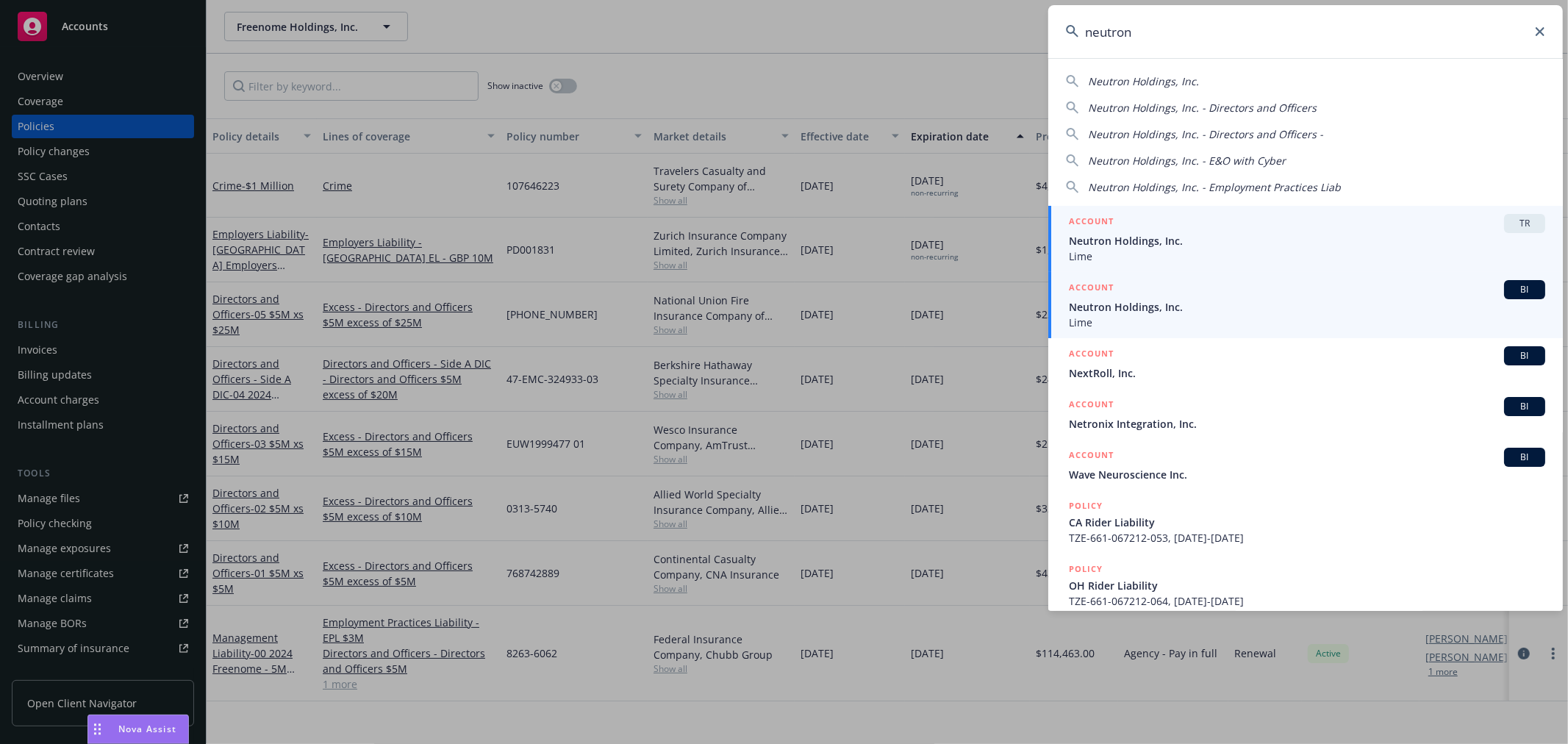
type input "neutron"
click at [1150, 302] on span "Neutron Holdings, Inc." at bounding box center [1306, 307] width 476 height 16
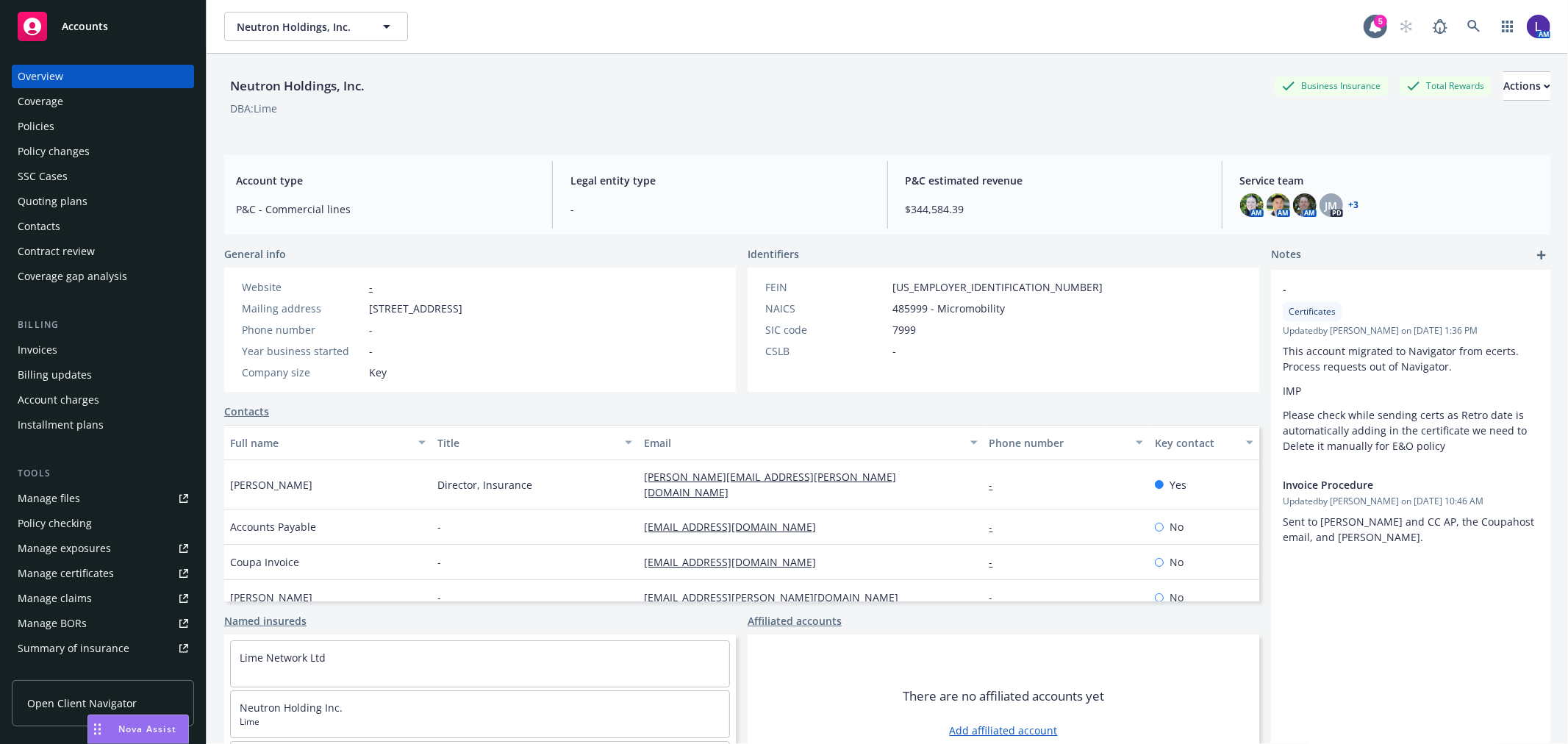
click at [46, 130] on div "Policies" at bounding box center [36, 126] width 37 height 23
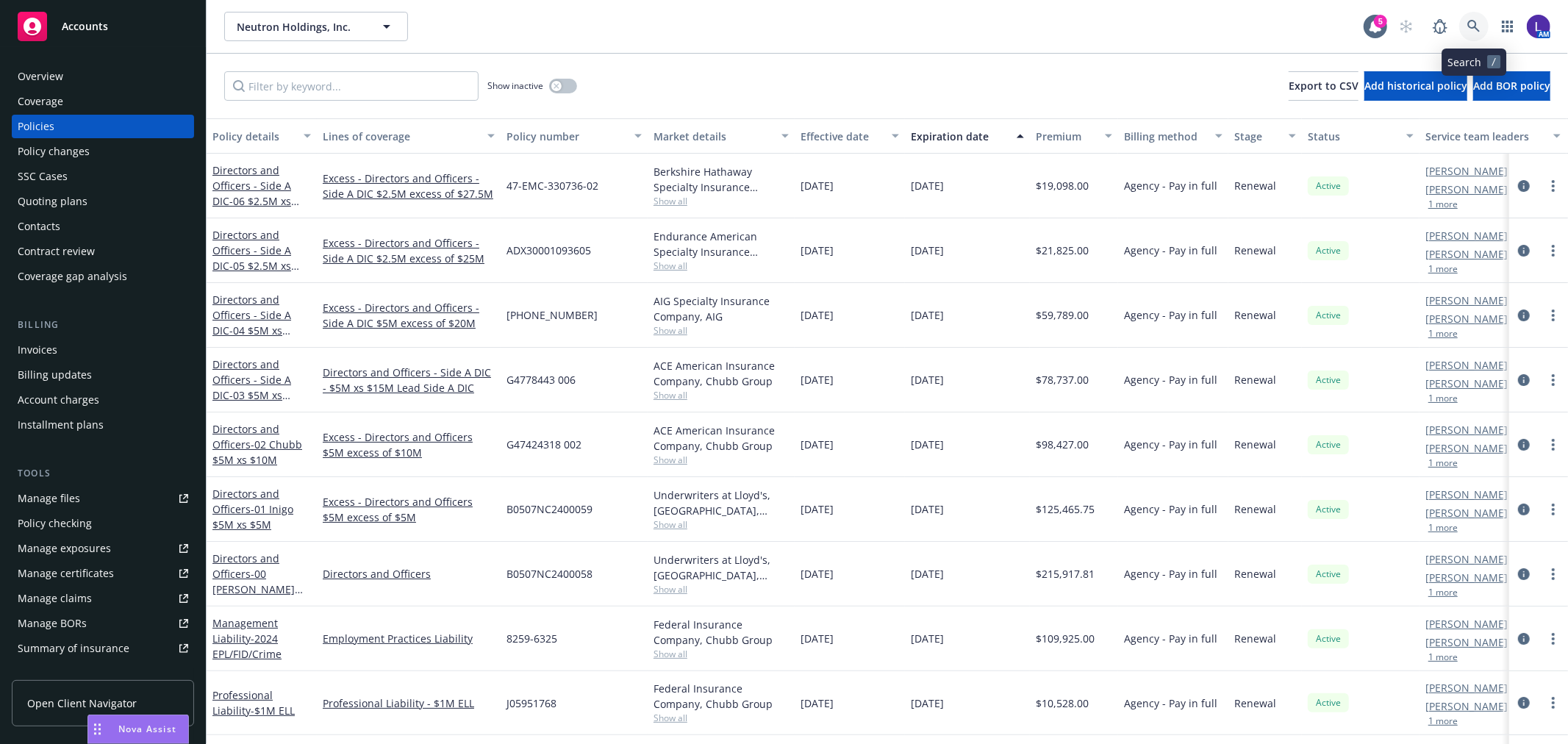
click at [1477, 26] on icon at bounding box center [1474, 26] width 13 height 14
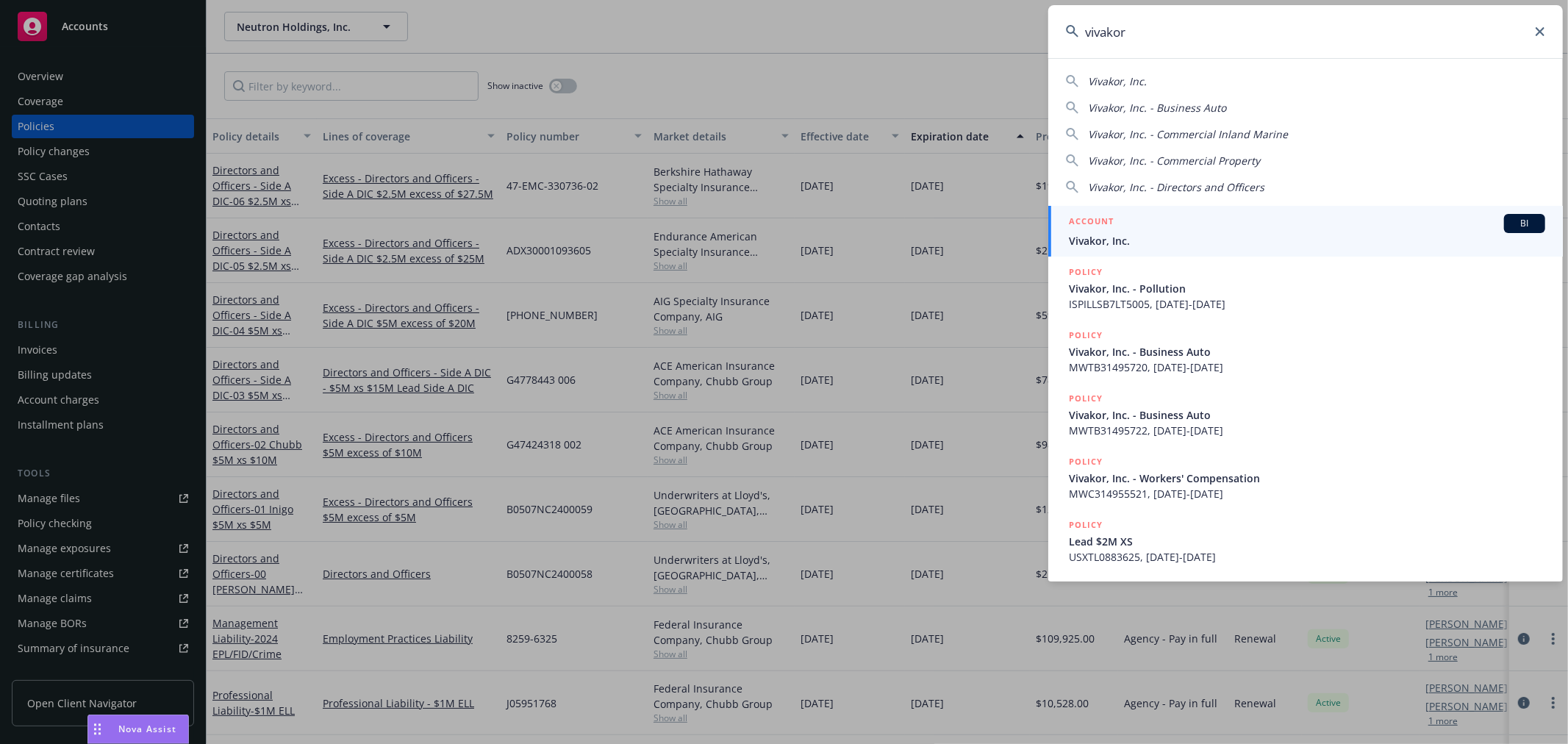
drag, startPoint x: 1153, startPoint y: 31, endPoint x: 1033, endPoint y: 22, distance: 120.3
click at [1033, 22] on div "vivakor Vivakor, Inc. Vivakor, Inc. - Business Auto Vivakor, Inc. - Commercial …" at bounding box center [784, 372] width 1568 height 744
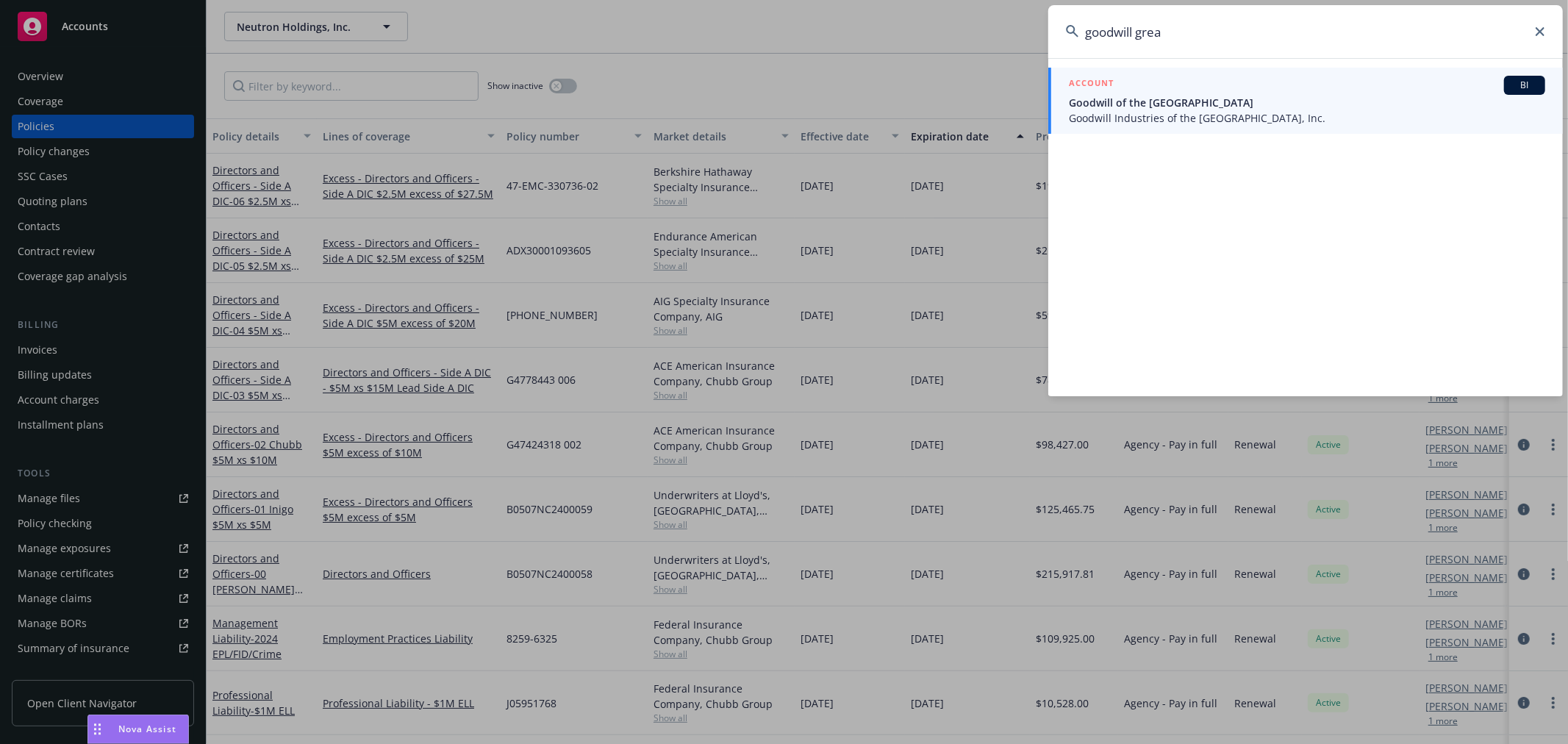
type input "goodwill grea"
click at [1160, 91] on div "ACCOUNT BI" at bounding box center [1306, 85] width 476 height 19
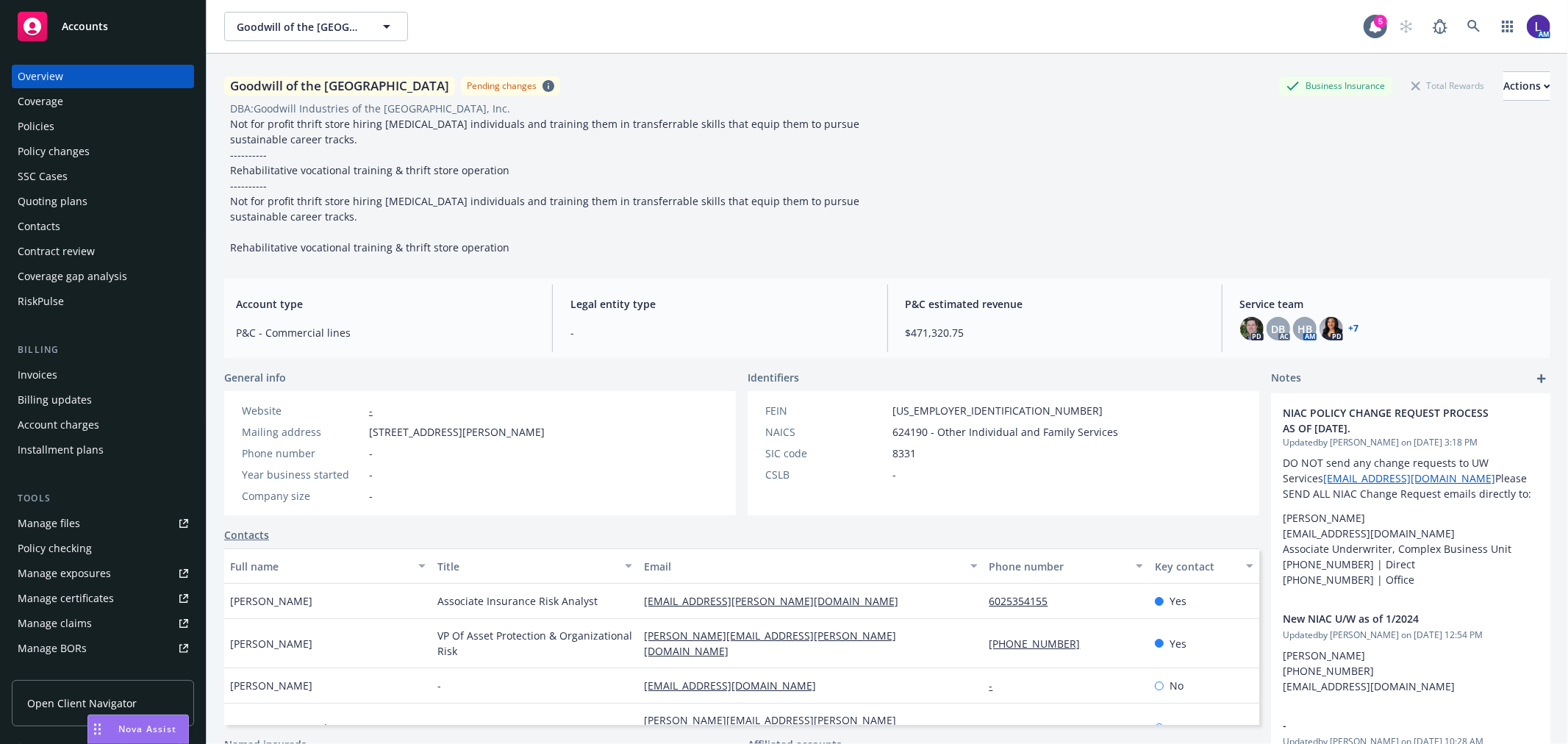
click at [42, 128] on div "Policies" at bounding box center [36, 126] width 37 height 23
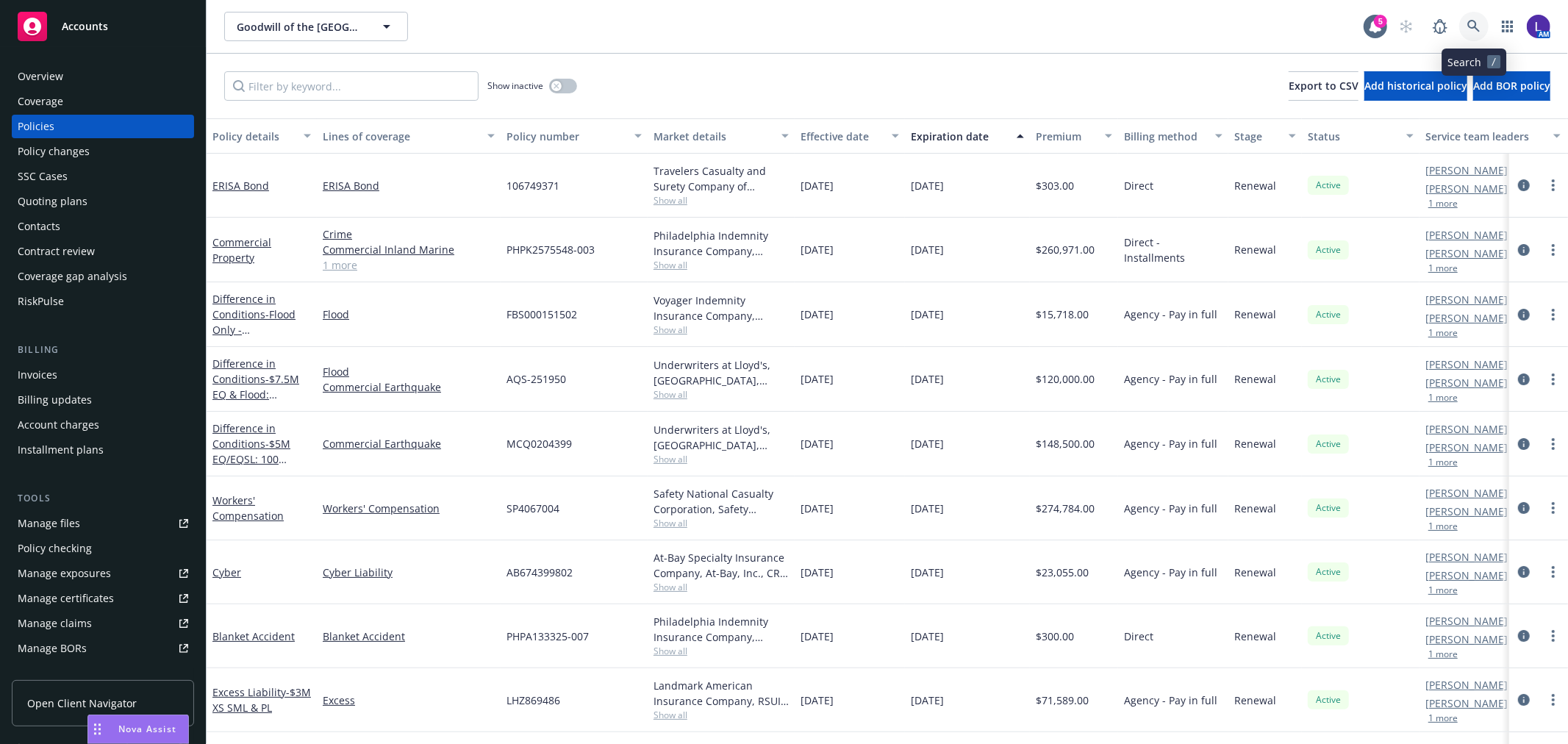
click at [1465, 19] on link at bounding box center [1474, 26] width 29 height 29
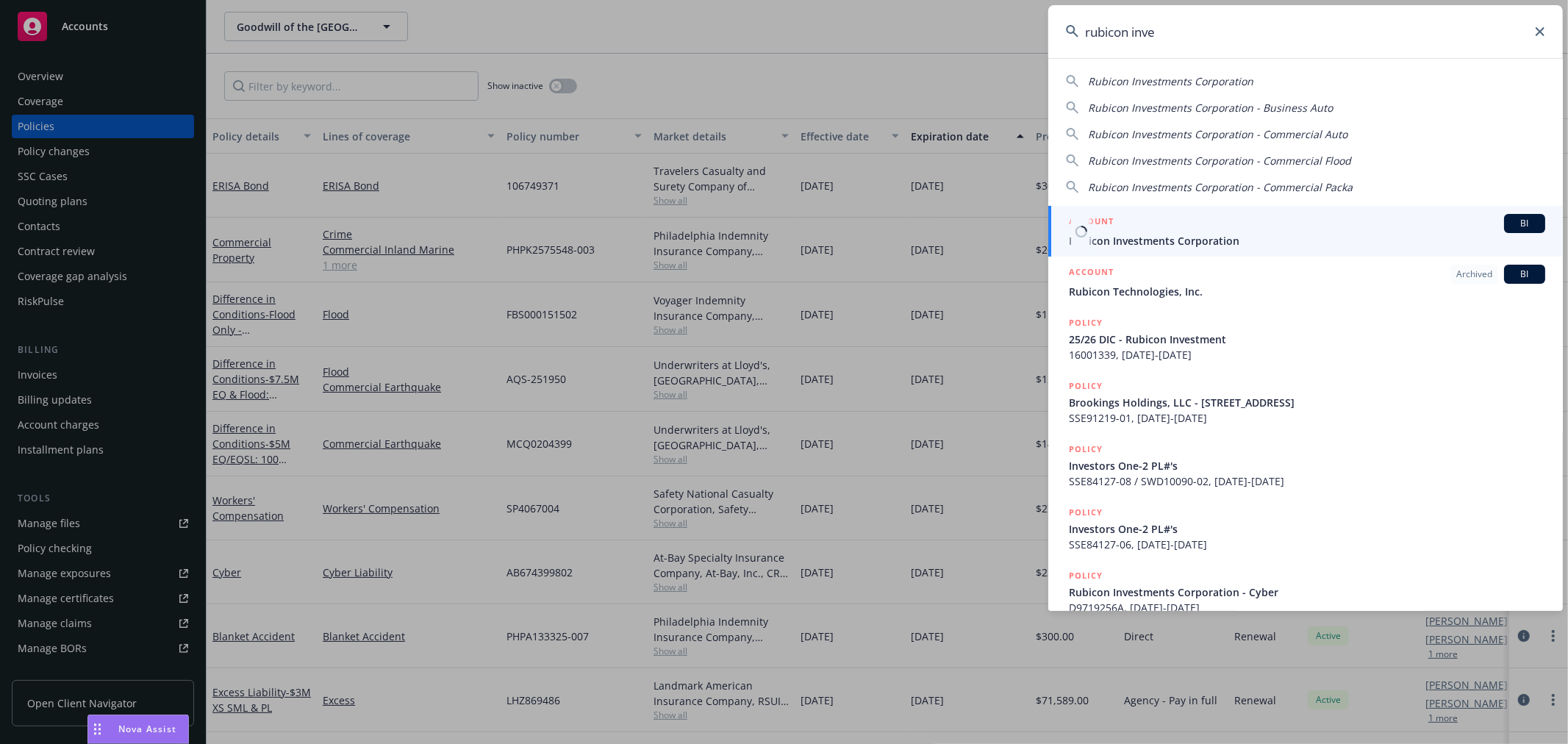
type input "rubicon inve"
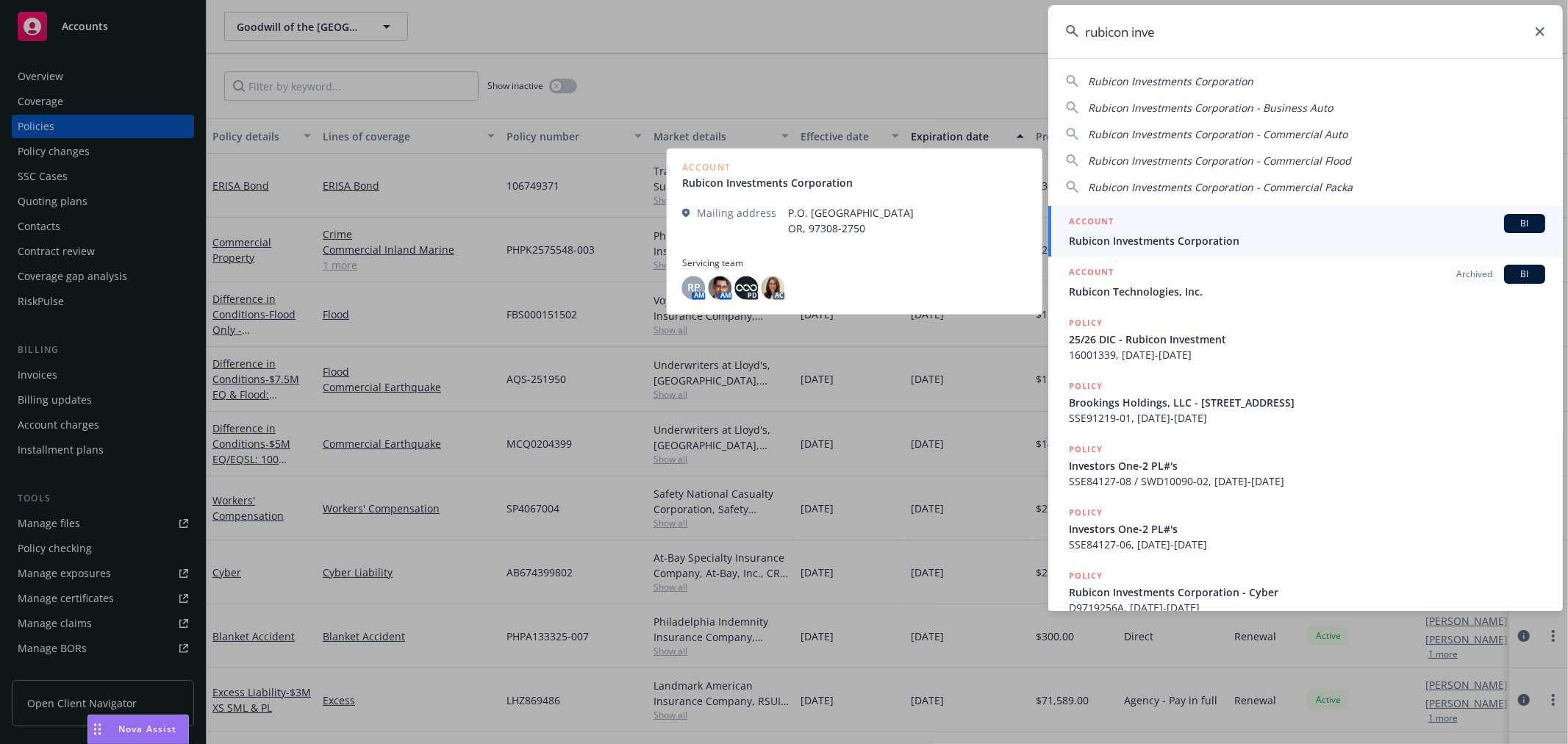
click at [1182, 224] on div "ACCOUNT BI" at bounding box center [1306, 223] width 476 height 19
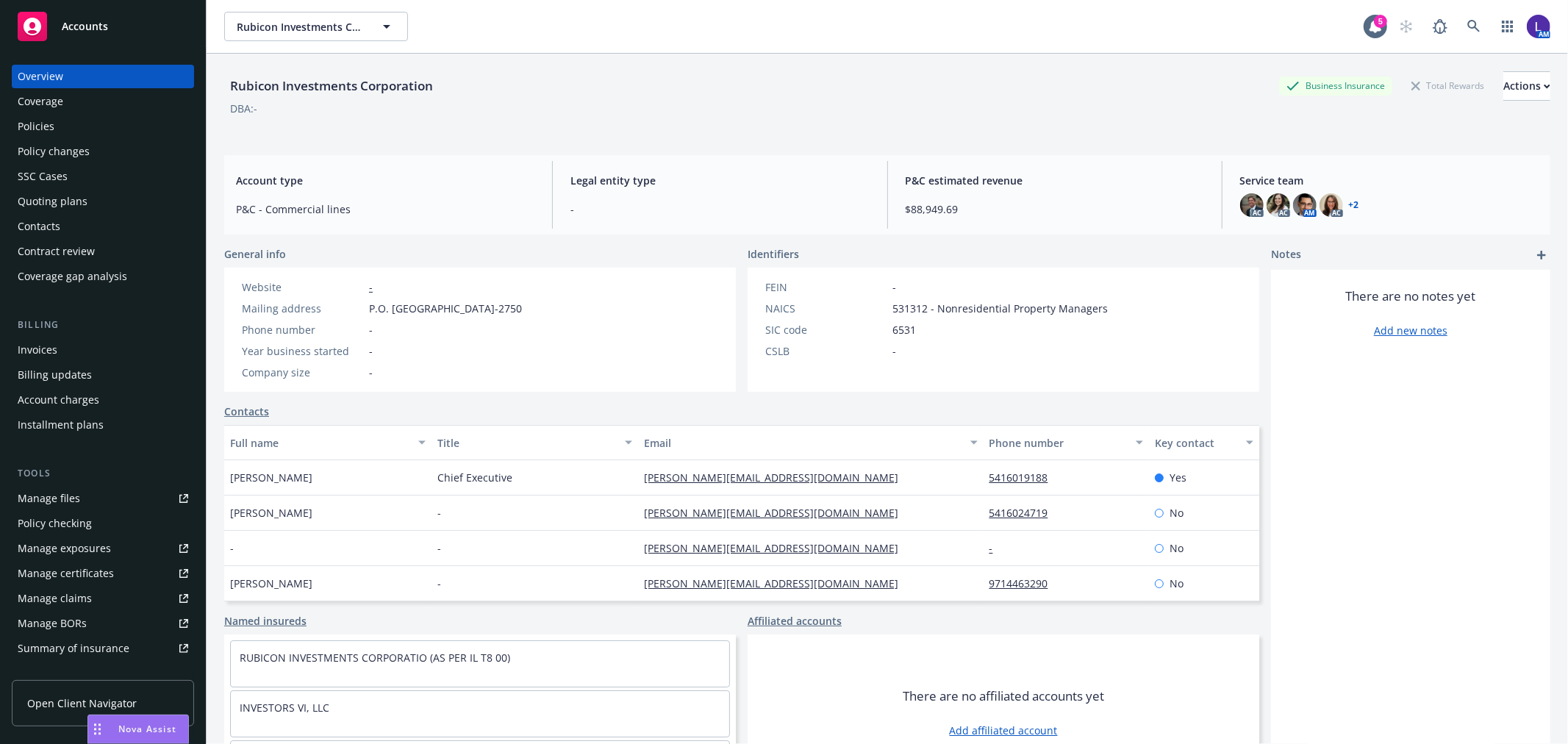
click at [69, 130] on div "Policies" at bounding box center [103, 126] width 170 height 23
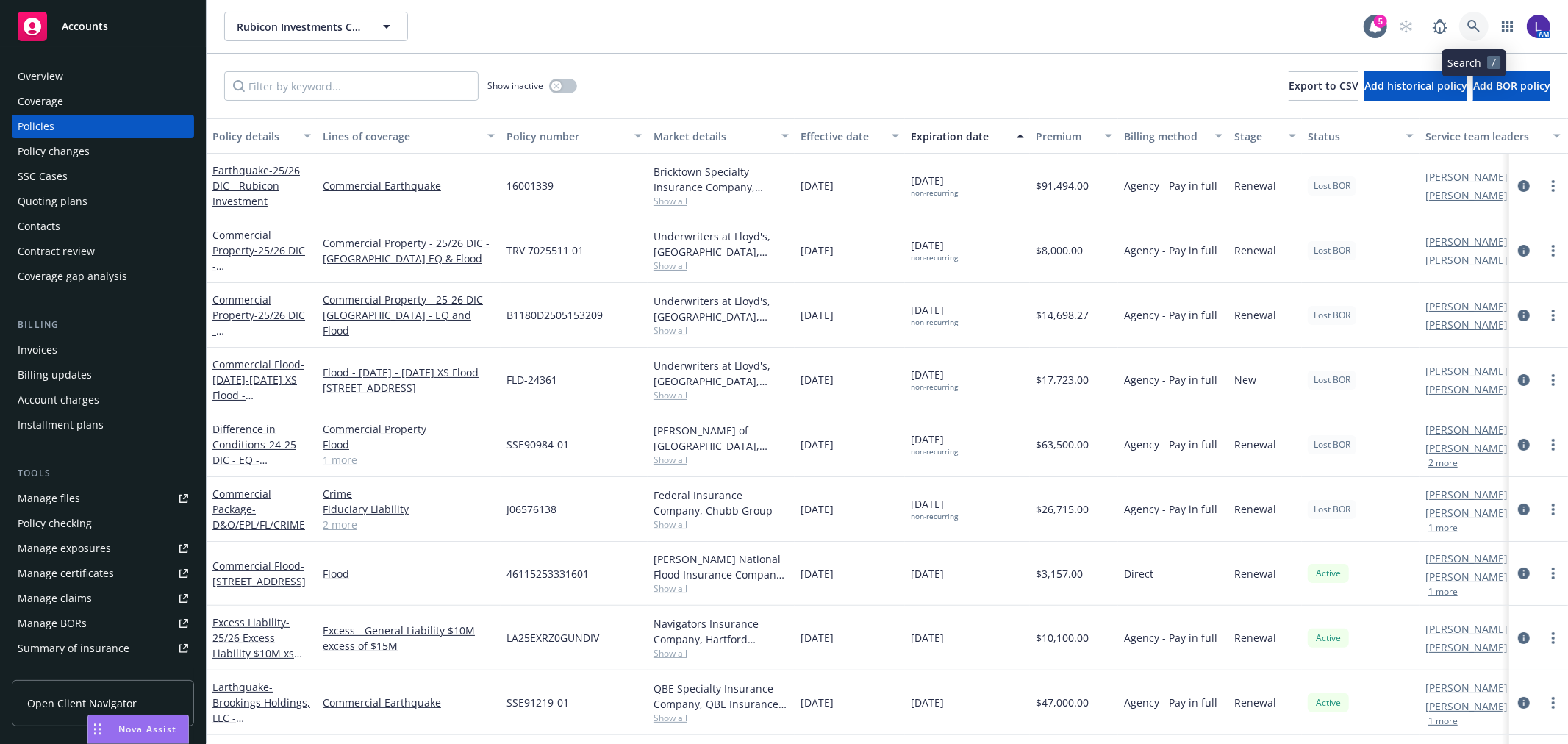
click at [1471, 22] on icon at bounding box center [1474, 26] width 13 height 14
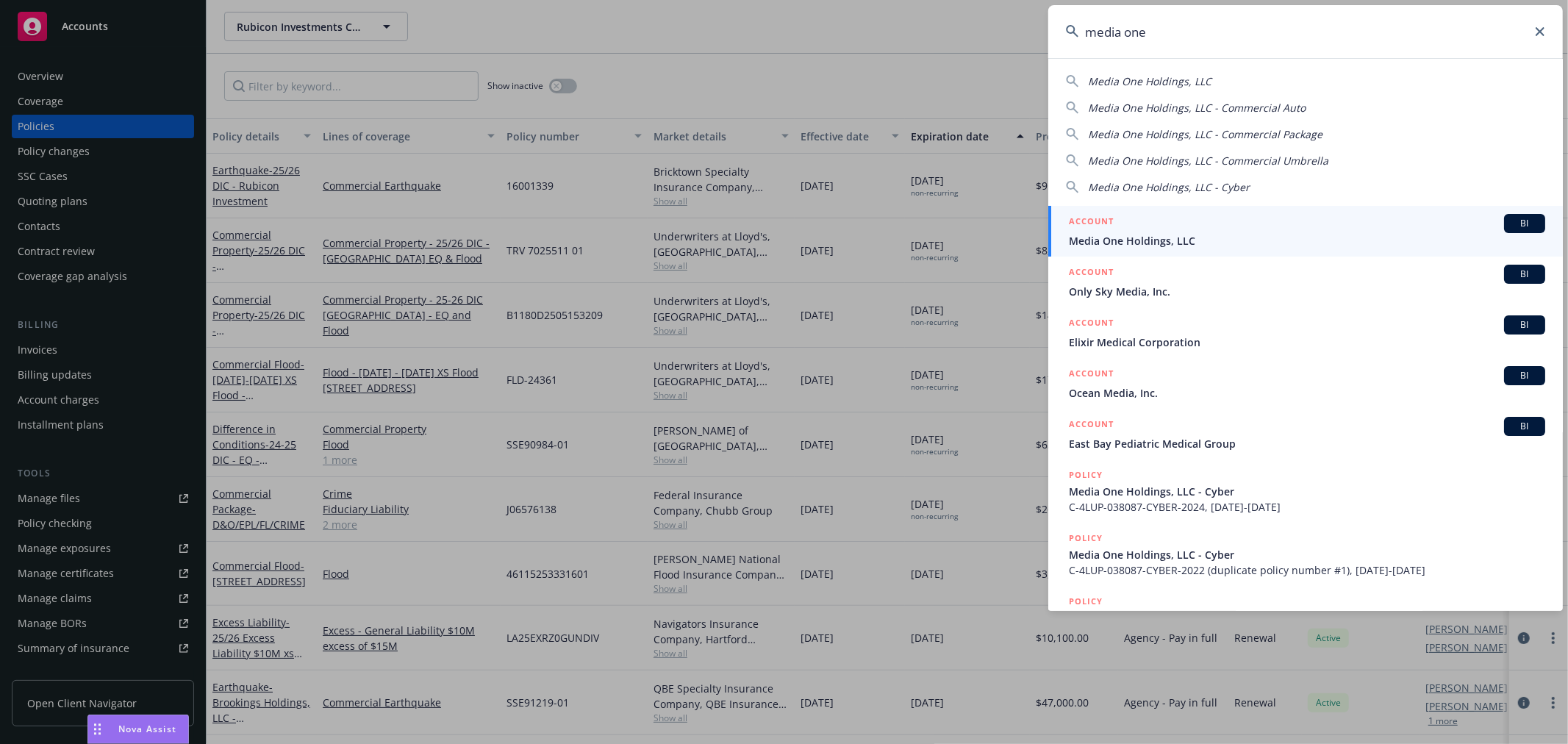
type input "media one"
click at [1172, 236] on span "Media One Holdings, LLC" at bounding box center [1306, 241] width 476 height 16
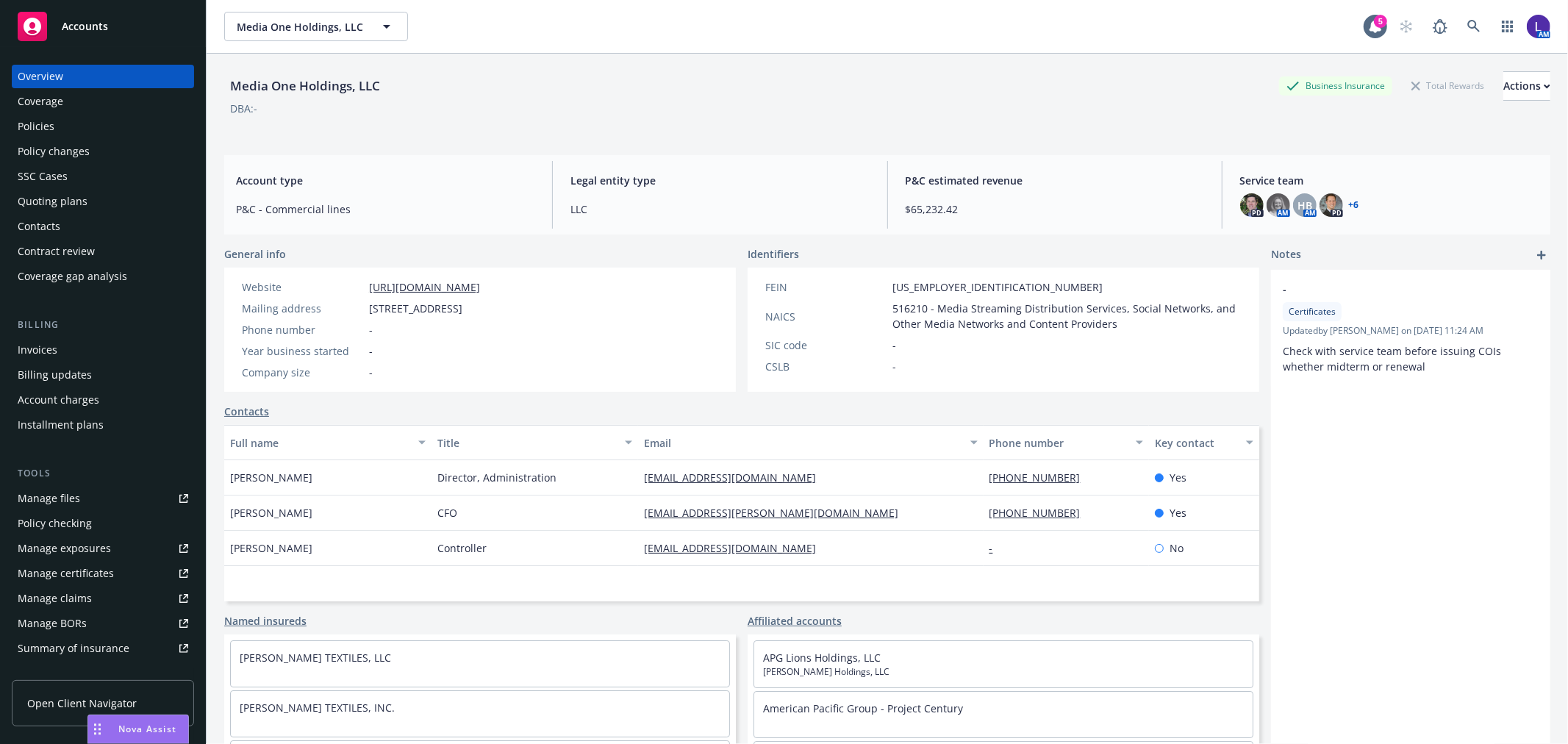
click at [82, 124] on div "Policies" at bounding box center [103, 126] width 170 height 23
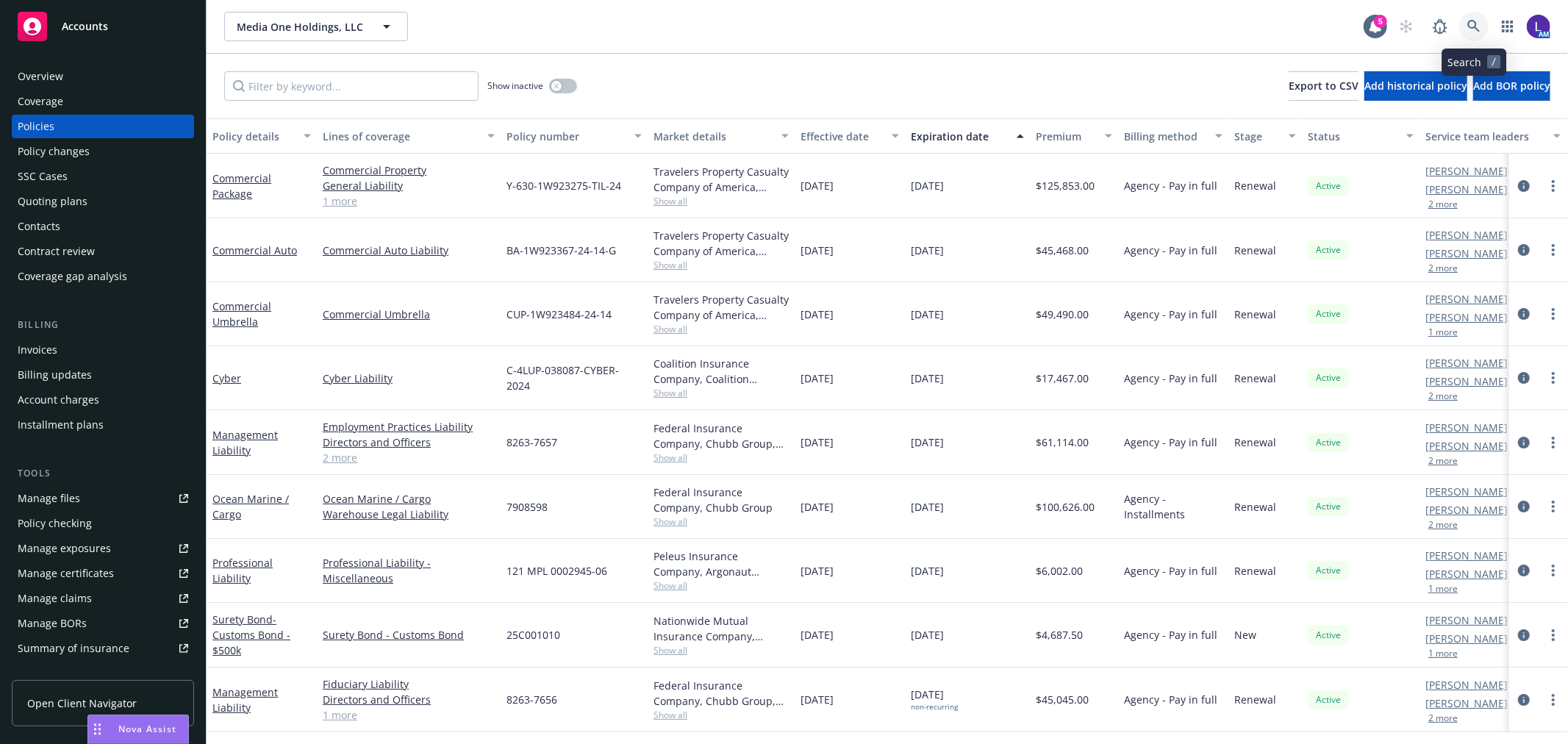
click at [1472, 24] on icon at bounding box center [1474, 26] width 13 height 14
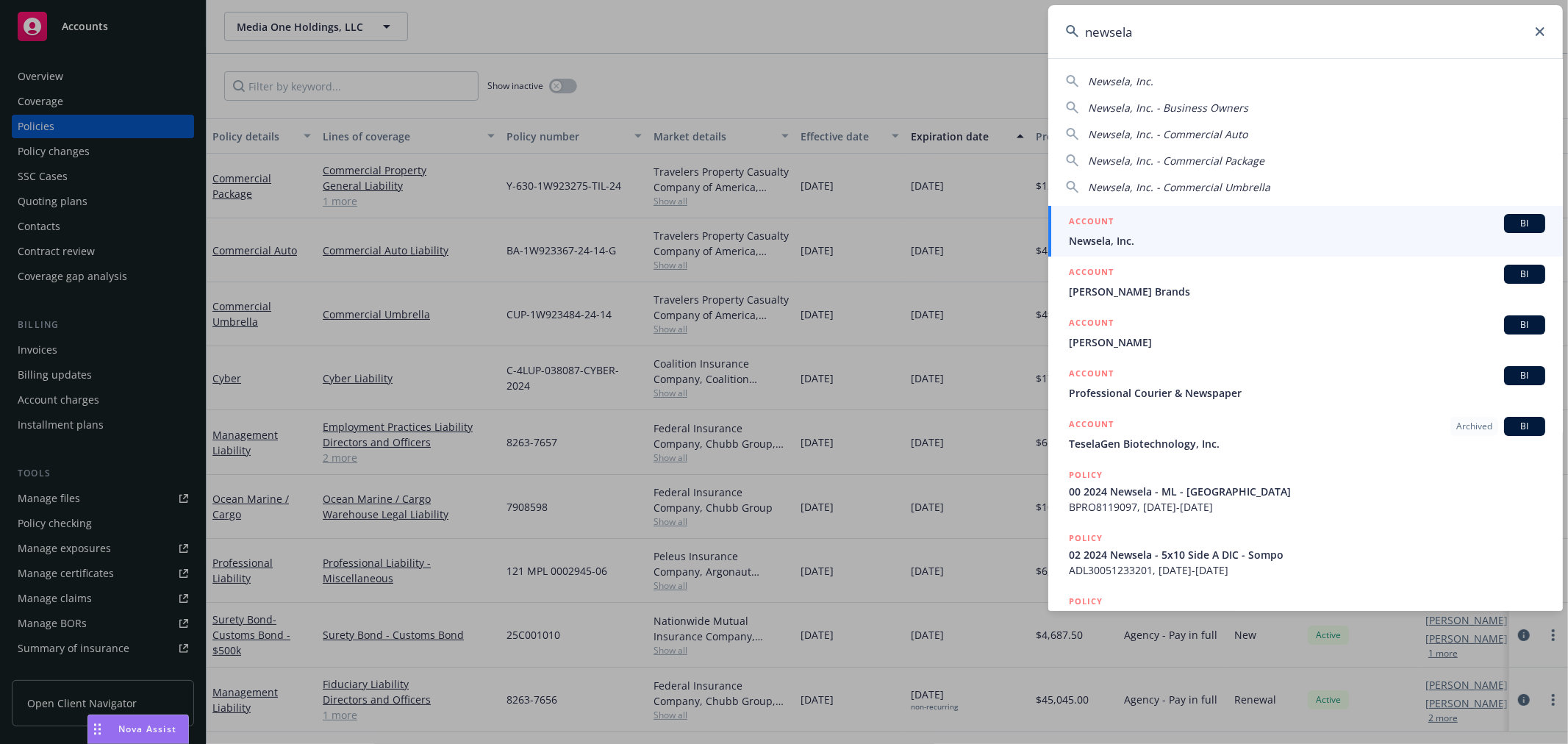
type input "newsela"
click at [1177, 245] on span "Newsela, Inc." at bounding box center [1306, 241] width 476 height 16
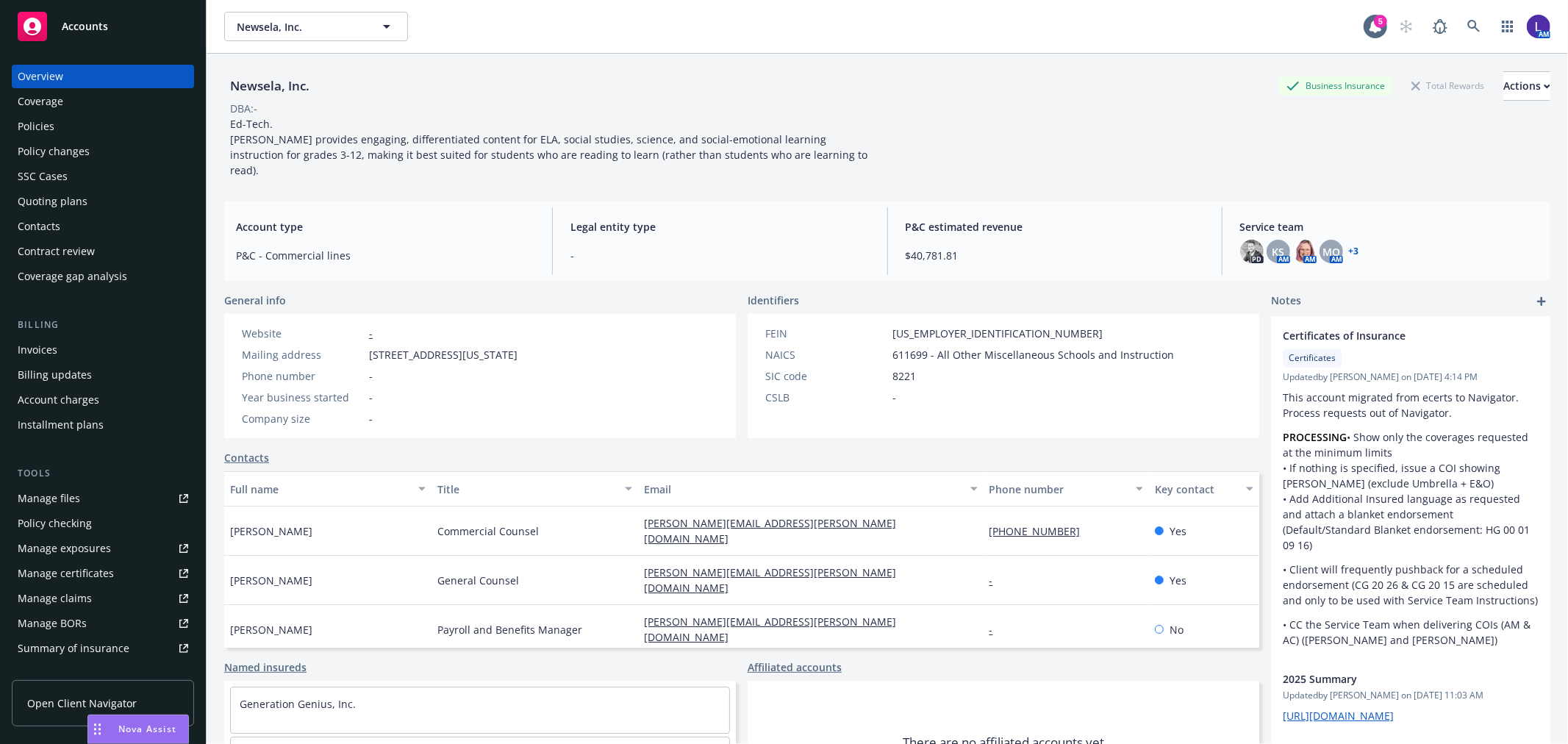
click at [92, 123] on div "Policies" at bounding box center [103, 126] width 170 height 23
